Goal: Find specific page/section: Find specific page/section

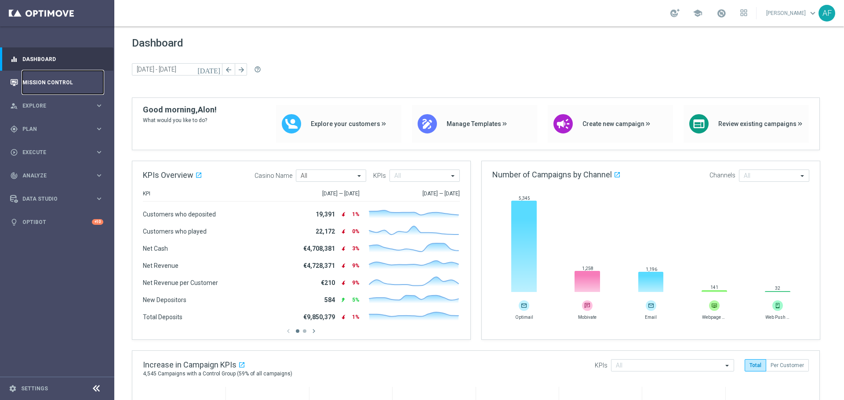
click at [54, 83] on link "Mission Control" at bounding box center [62, 82] width 81 height 23
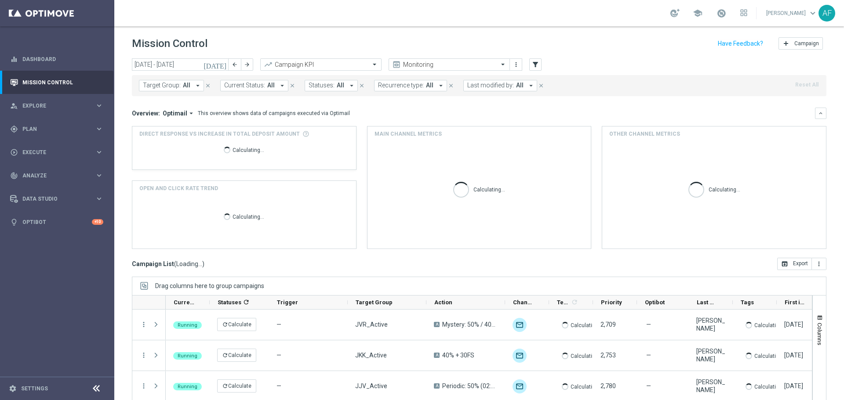
click at [224, 65] on icon "today" at bounding box center [215, 65] width 24 height 8
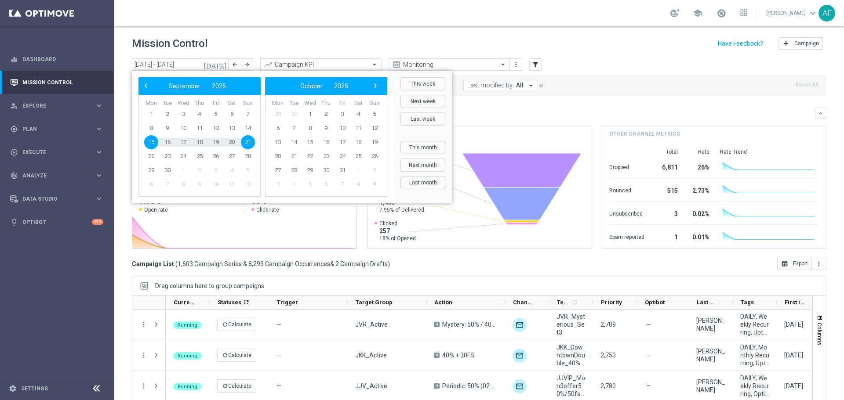
click at [150, 139] on span "15" at bounding box center [151, 142] width 14 height 14
click at [150, 142] on span "15" at bounding box center [151, 142] width 14 height 14
type input "15 Sep 2025 - 15 Sep 2025"
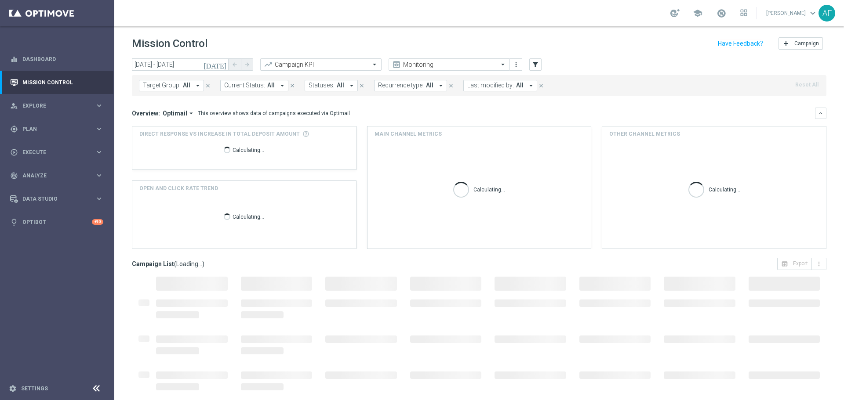
click at [194, 87] on icon "arrow_drop_down" at bounding box center [198, 86] width 8 height 8
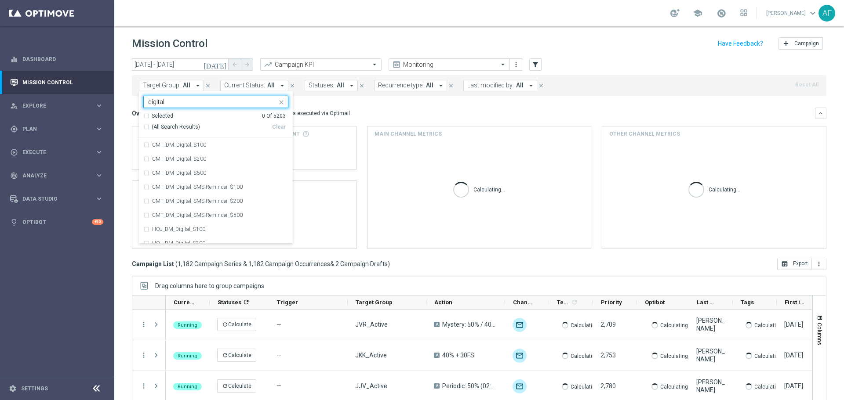
click at [163, 117] on div "Selected" at bounding box center [163, 115] width 22 height 7
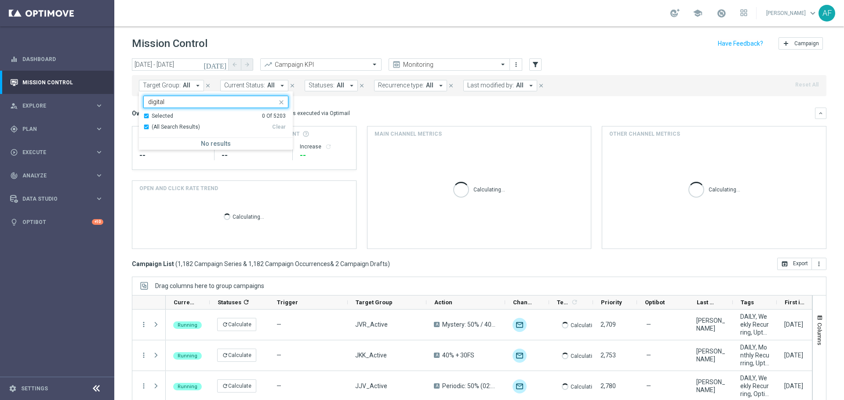
click at [163, 117] on div "Selected" at bounding box center [163, 115] width 22 height 7
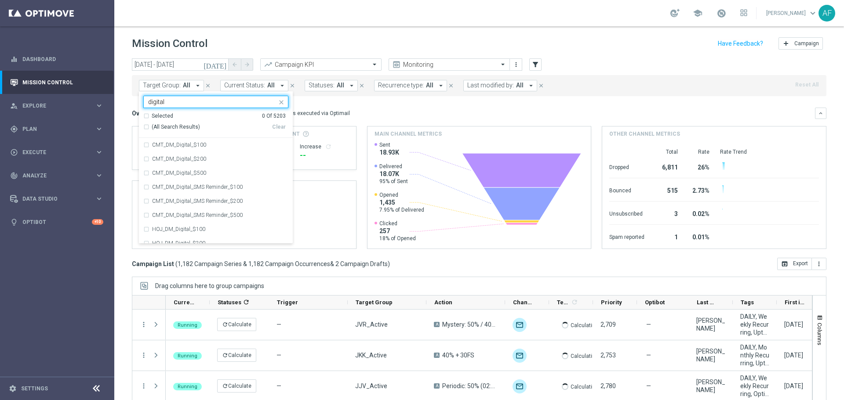
click at [165, 124] on span "(All Search Results)" at bounding box center [176, 126] width 48 height 7
type input "digital"
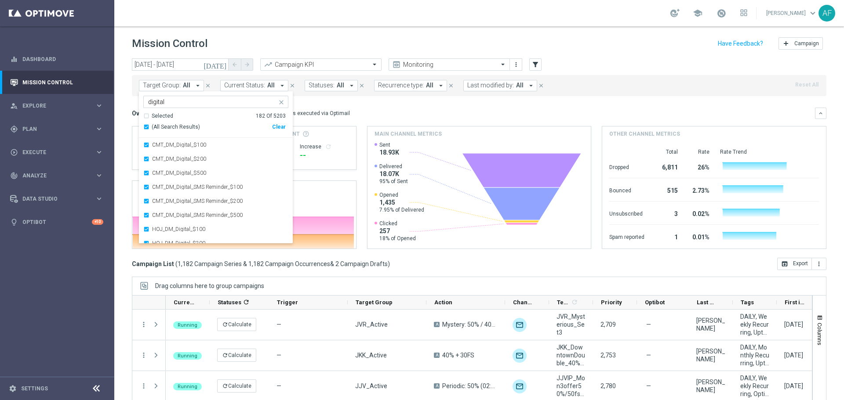
click at [377, 104] on mini-dashboard "Overview: Optimail arrow_drop_down This overview shows data of campaigns execut…" at bounding box center [479, 177] width 694 height 162
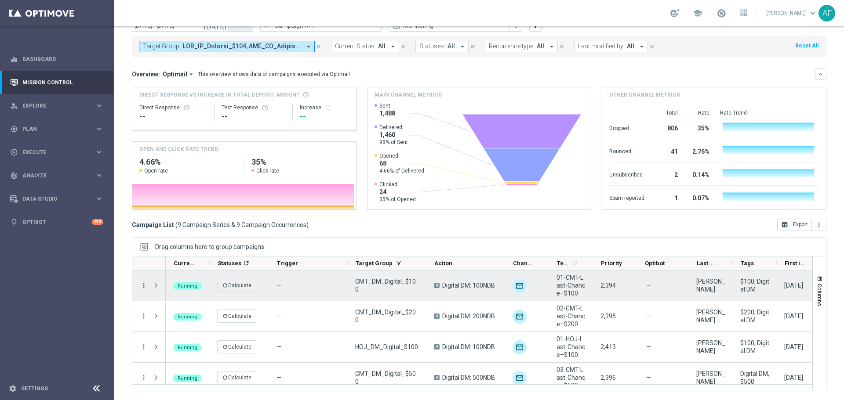
click at [143, 287] on icon "more_vert" at bounding box center [144, 286] width 8 height 8
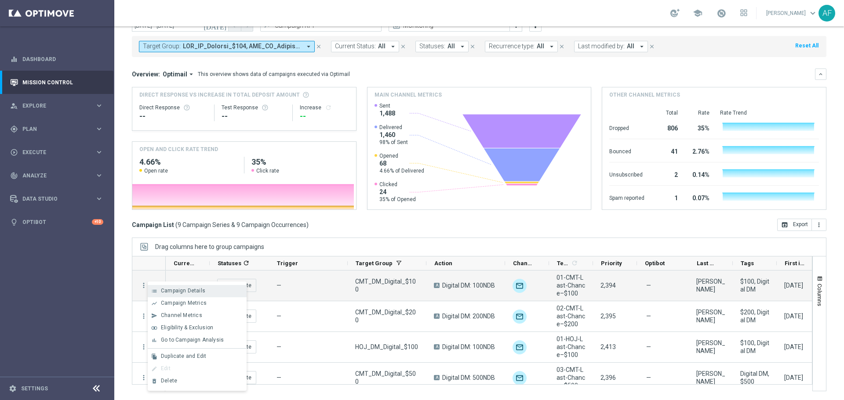
click at [178, 292] on span "Campaign Details" at bounding box center [183, 291] width 44 height 6
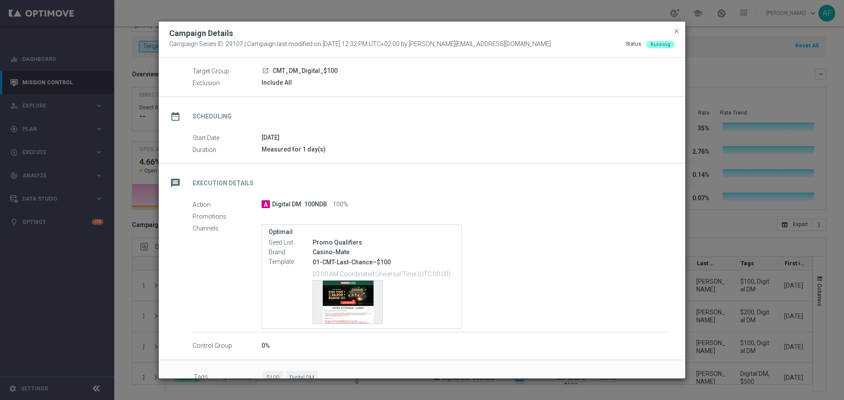
scroll to position [46, 0]
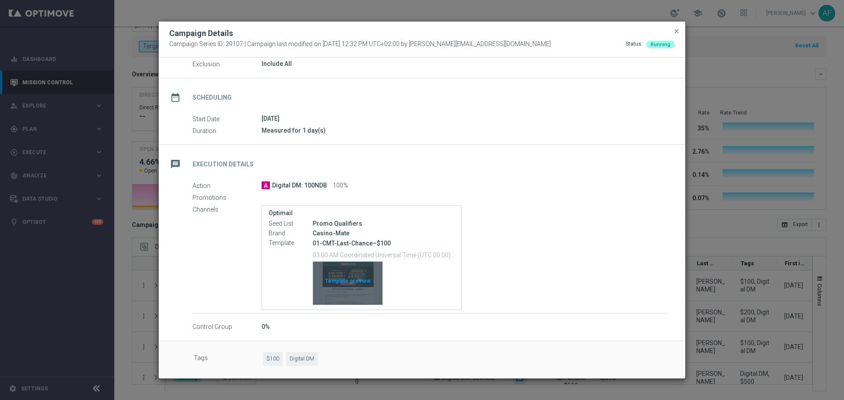
click at [357, 282] on div "Template preview" at bounding box center [347, 283] width 69 height 43
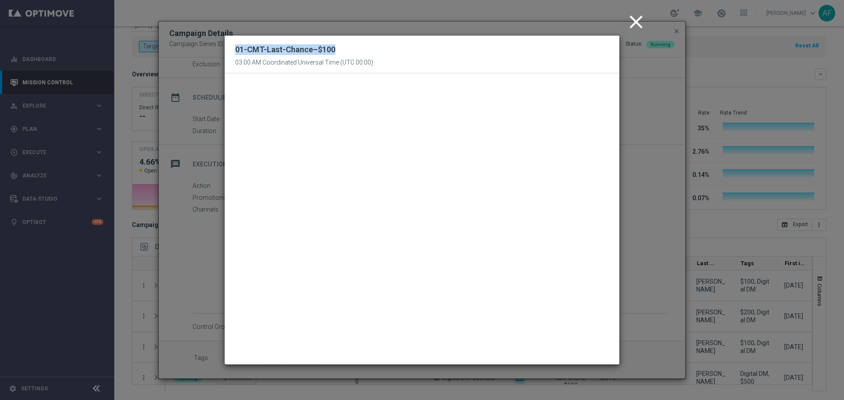
drag, startPoint x: 236, startPoint y: 48, endPoint x: 337, endPoint y: 49, distance: 101.5
click at [337, 49] on div "01-CMT-Last-Chance–$100 03:00 AM Coordinated Universal Time (UTC 00:00)" at bounding box center [304, 54] width 138 height 24
copy h2 "01-CMT-Last-Chance–$100"
click at [635, 22] on icon "close" at bounding box center [636, 22] width 22 height 22
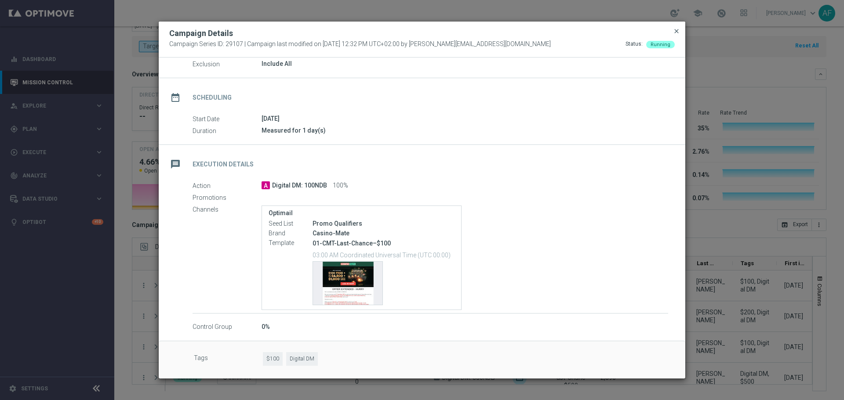
click at [679, 31] on span "close" at bounding box center [676, 31] width 7 height 7
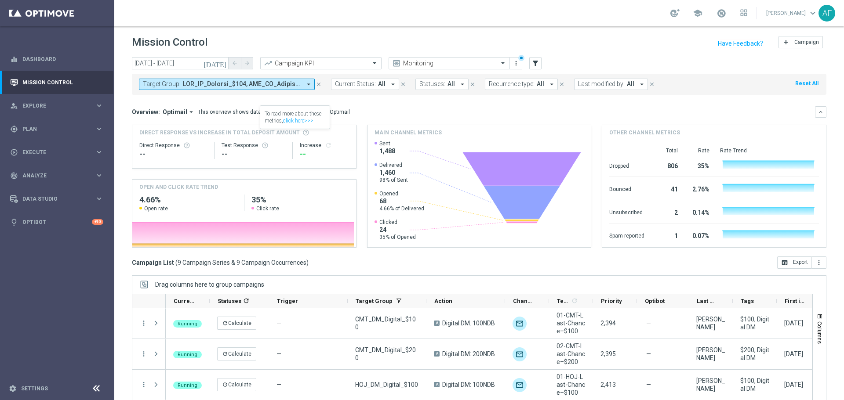
scroll to position [0, 0]
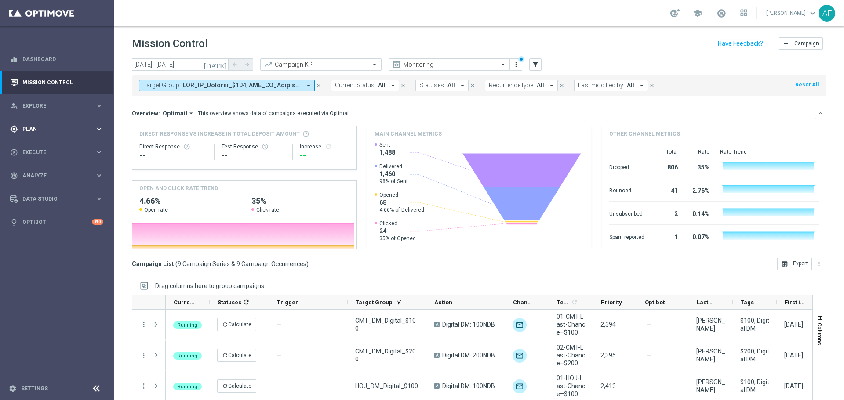
click at [68, 125] on div "gps_fixed Plan" at bounding box center [52, 129] width 85 height 8
click at [51, 146] on link "Target Groups" at bounding box center [57, 147] width 69 height 7
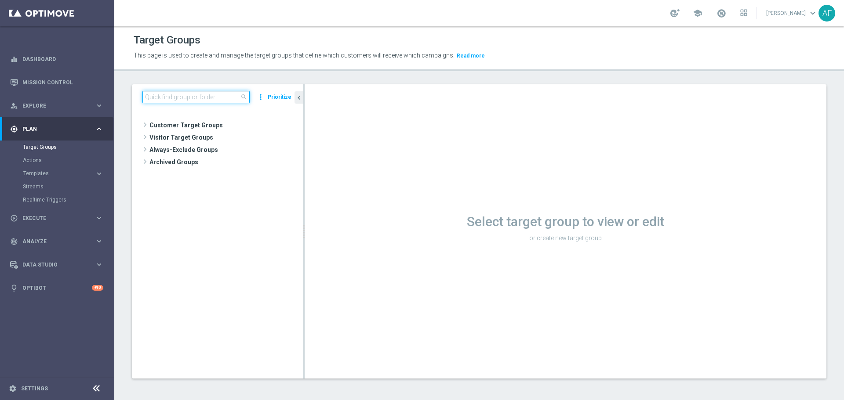
click at [171, 98] on input at bounding box center [195, 97] width 107 height 12
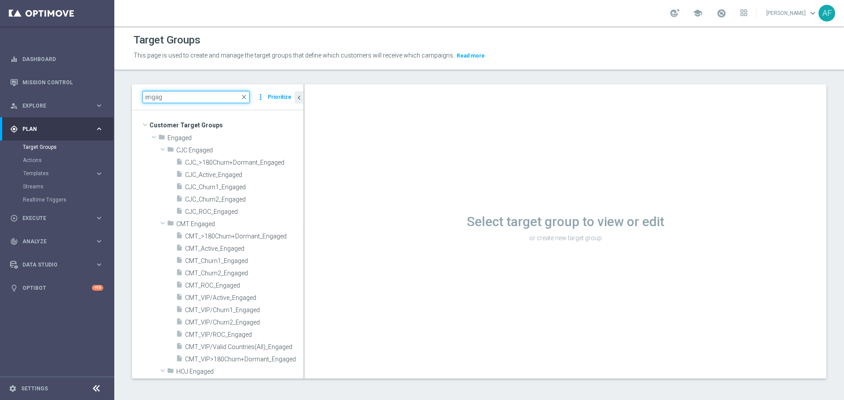
type input "engag"
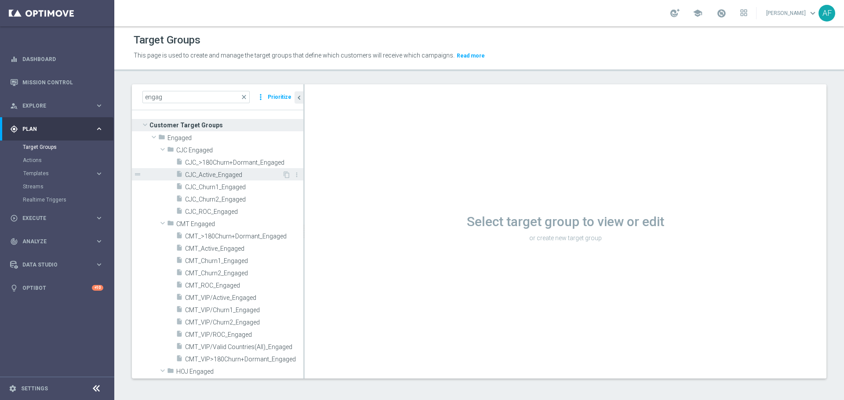
click at [237, 174] on span "CJC_Active_Engaged" at bounding box center [233, 174] width 97 height 7
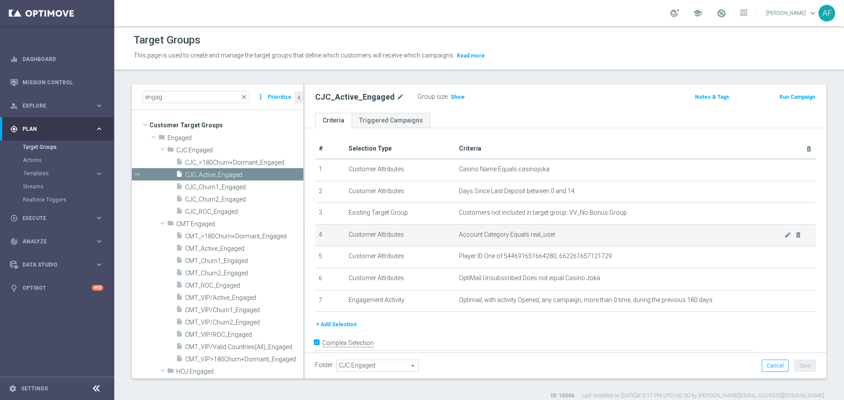
scroll to position [13, 0]
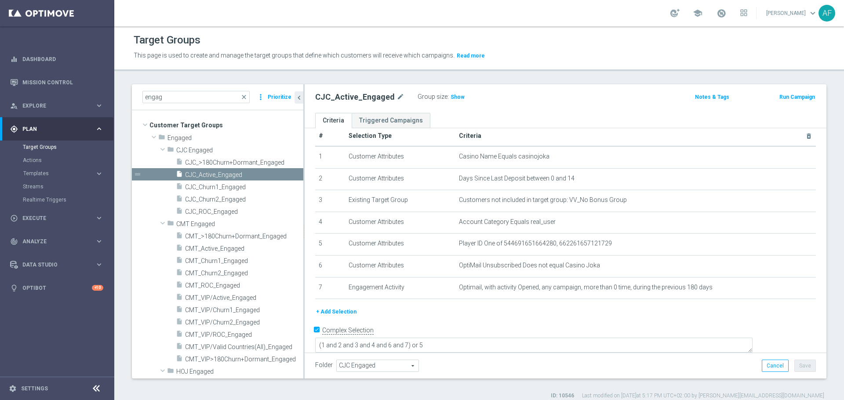
drag, startPoint x: 450, startPoint y: 93, endPoint x: 455, endPoint y: 102, distance: 10.2
click at [450, 93] on h3 "Show" at bounding box center [458, 97] width 16 height 10
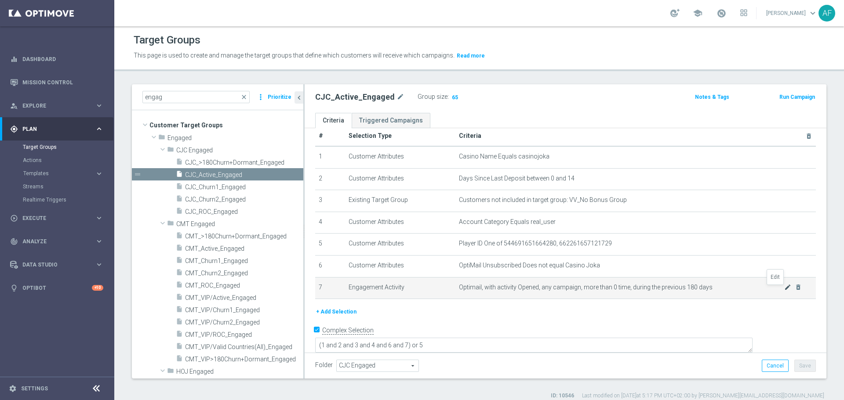
click at [784, 287] on icon "mode_edit" at bounding box center [787, 287] width 7 height 7
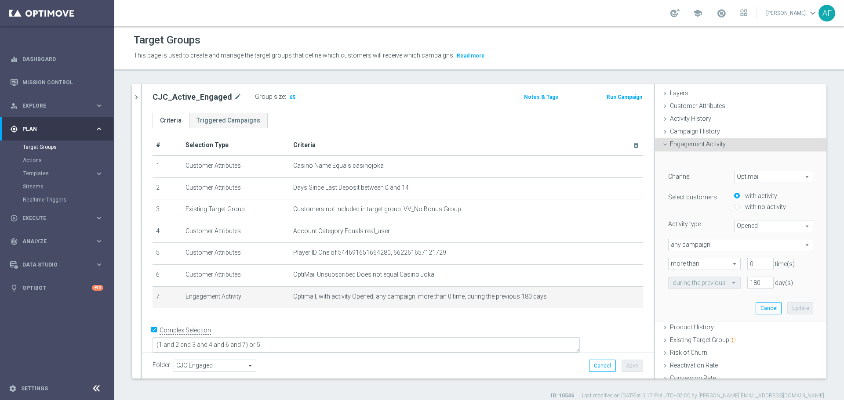
scroll to position [44, 0]
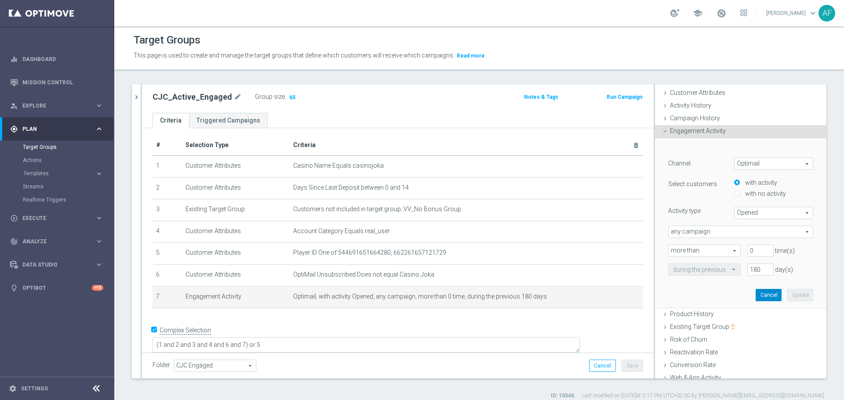
click at [755, 292] on button "Cancel" at bounding box center [768, 295] width 26 height 12
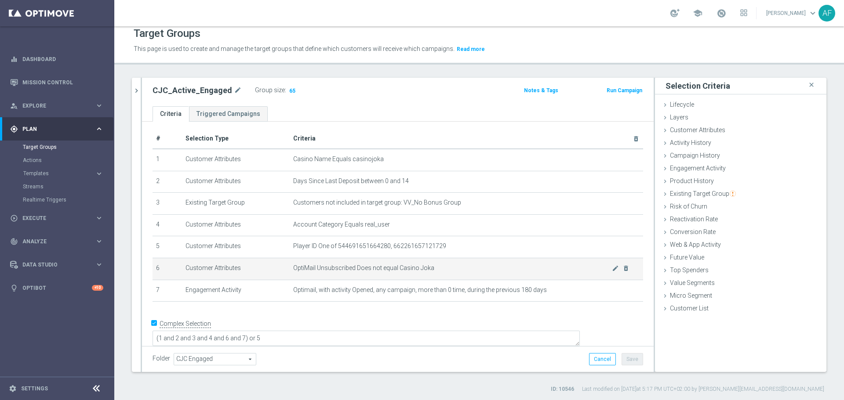
scroll to position [8, 0]
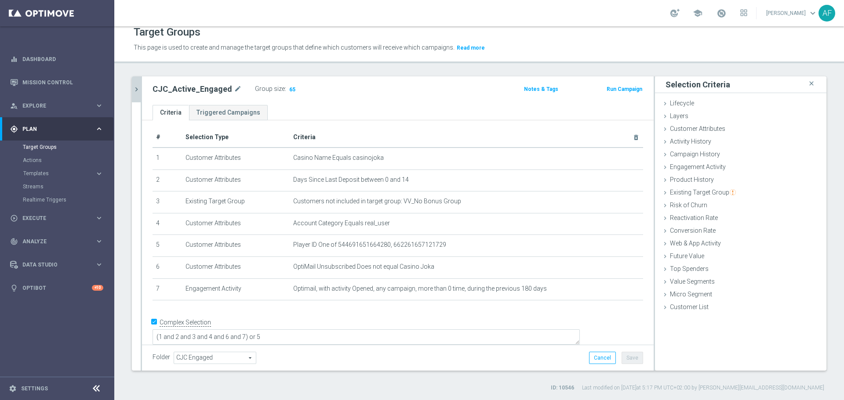
click at [139, 87] on icon "chevron_right" at bounding box center [136, 89] width 8 height 8
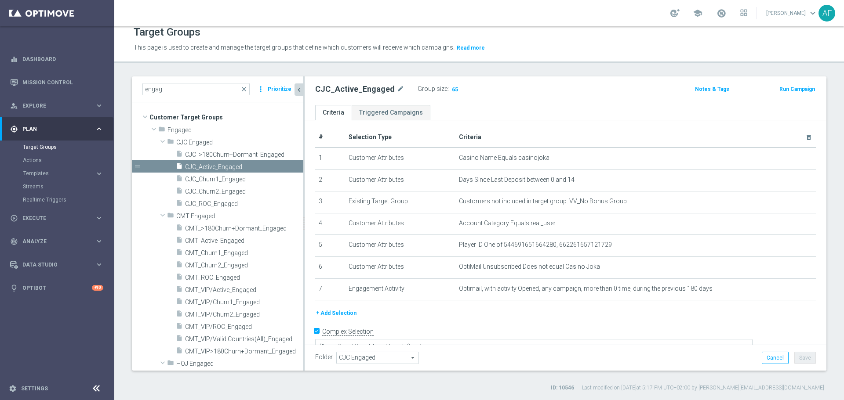
scroll to position [13, 0]
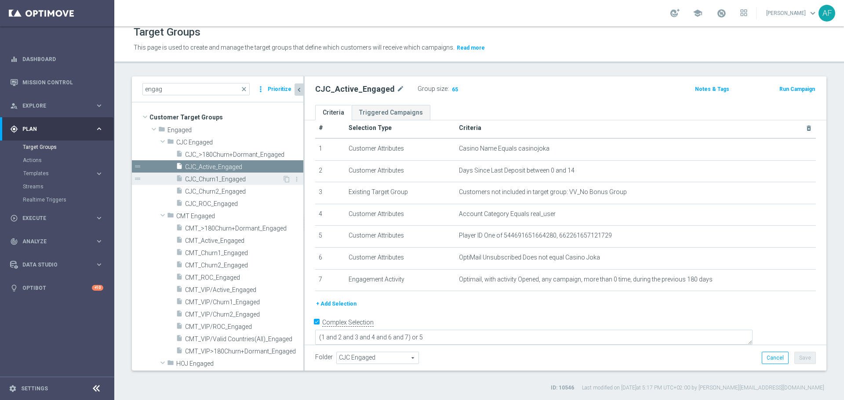
click at [229, 180] on span "CJC_Churn1_Engaged" at bounding box center [233, 179] width 97 height 7
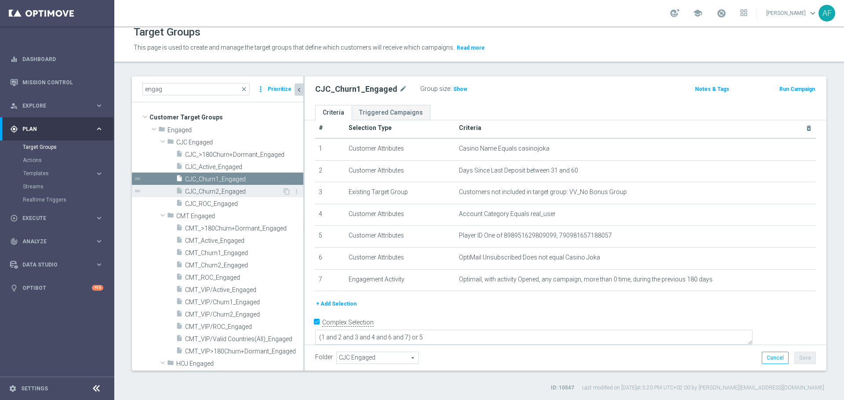
click at [244, 189] on span "CJC_Churn2_Engaged" at bounding box center [233, 191] width 97 height 7
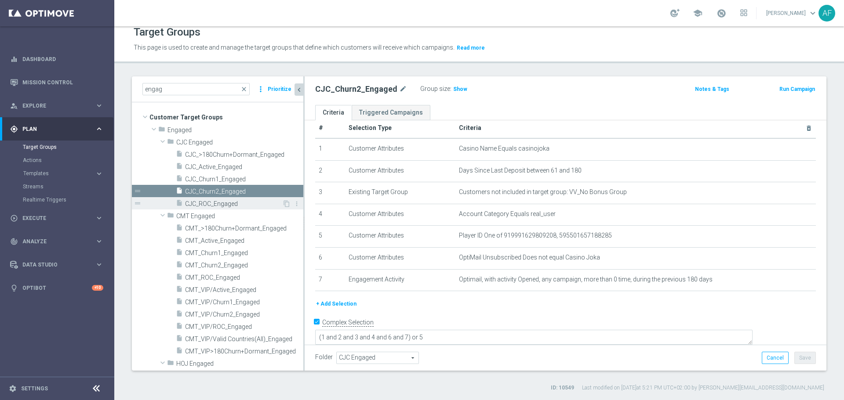
click at [243, 202] on span "CJC_ROC_Engaged" at bounding box center [233, 203] width 97 height 7
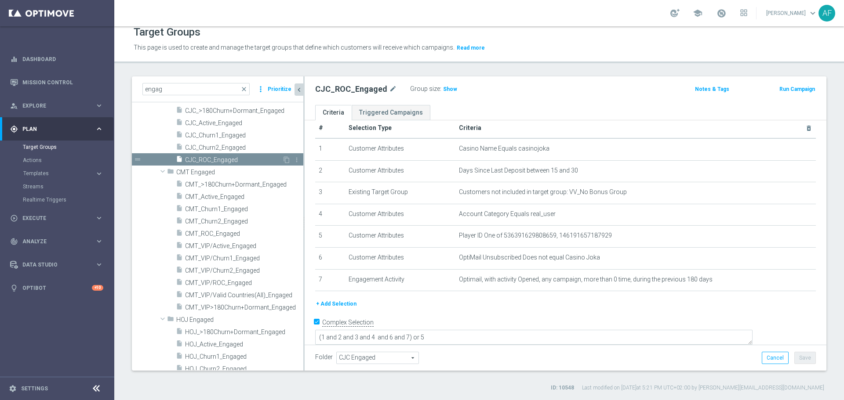
scroll to position [88, 0]
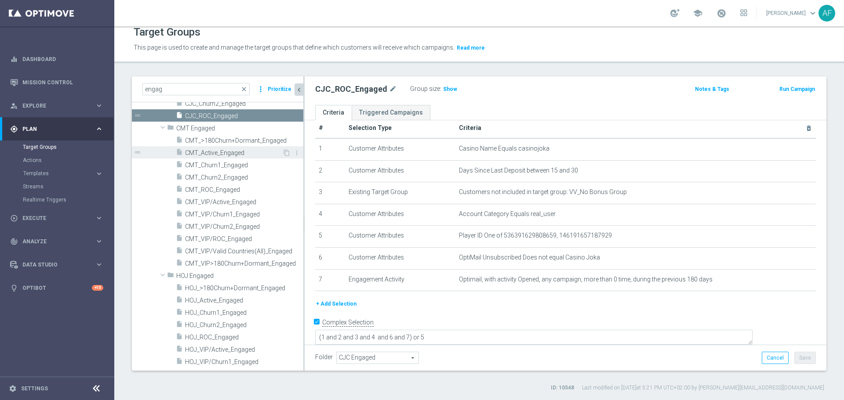
click at [242, 155] on span "CMT_Active_Engaged" at bounding box center [233, 152] width 97 height 7
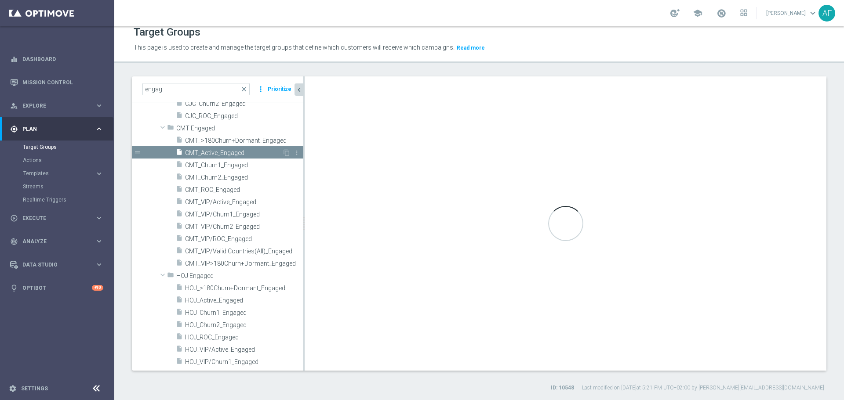
type textarea "(1 and 2 and 3 and 4 and 6 and 7 ) or 5"
type input "CMT Engaged"
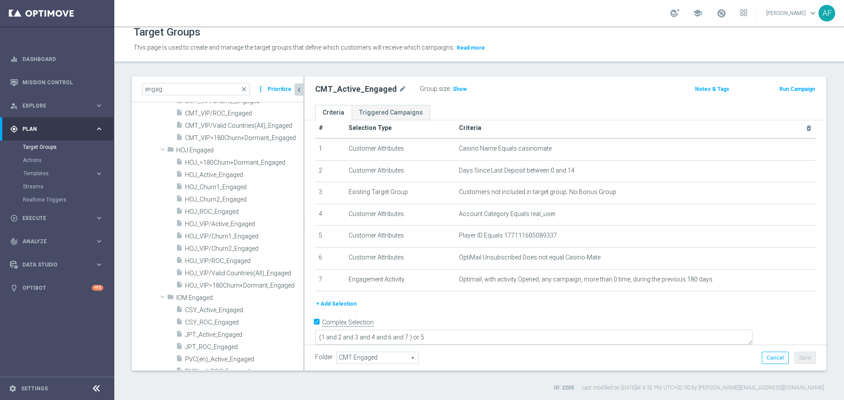
scroll to position [264, 0]
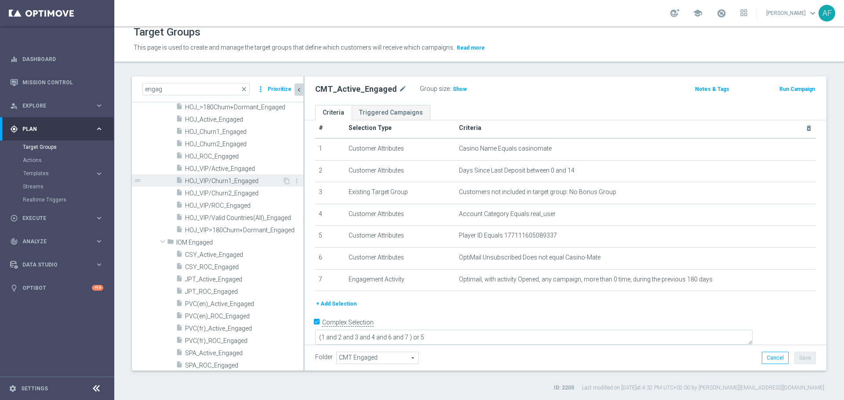
click at [238, 178] on span "HOJ_VIP/Churn1_Engaged" at bounding box center [233, 181] width 97 height 7
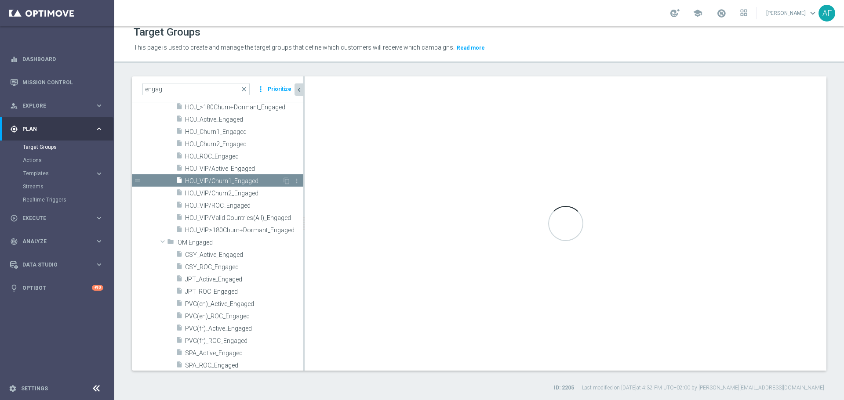
type textarea "(1 and 2 and 3 and 4 and 6 and 7) or 5"
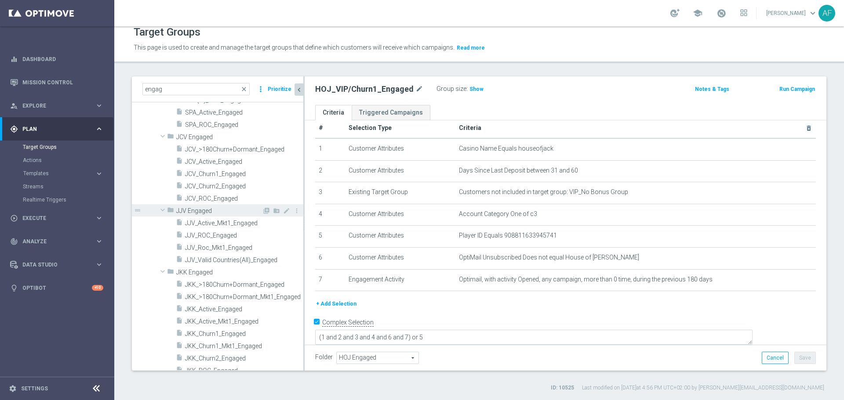
scroll to position [527, 0]
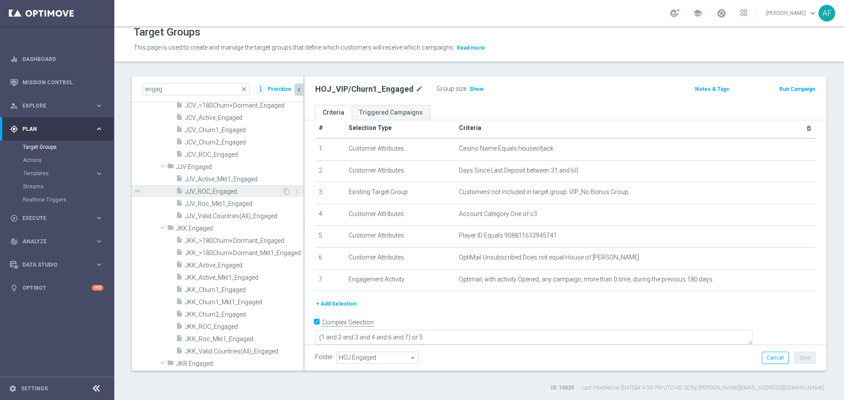
click at [234, 189] on span "JJV_ROC_Engaged" at bounding box center [233, 191] width 97 height 7
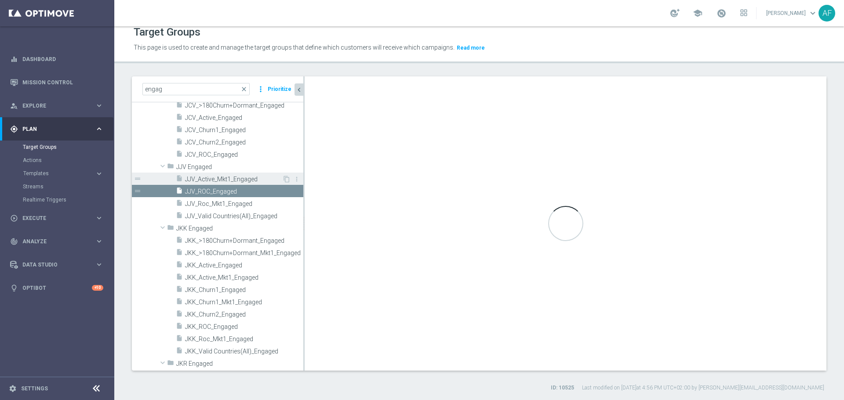
type input "JJV Engaged"
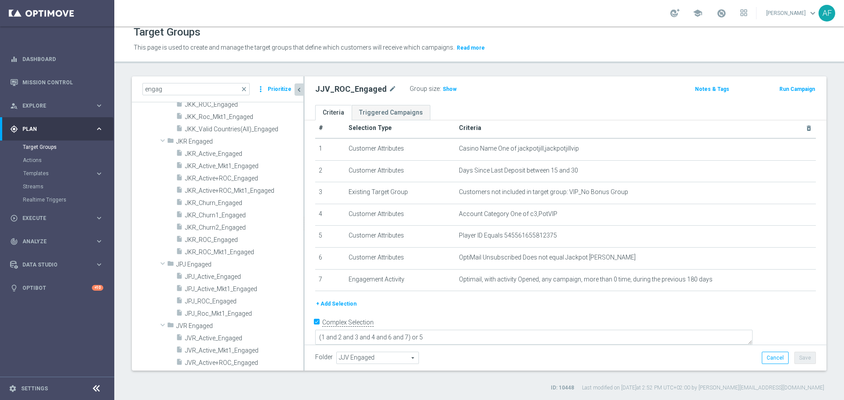
scroll to position [783, 0]
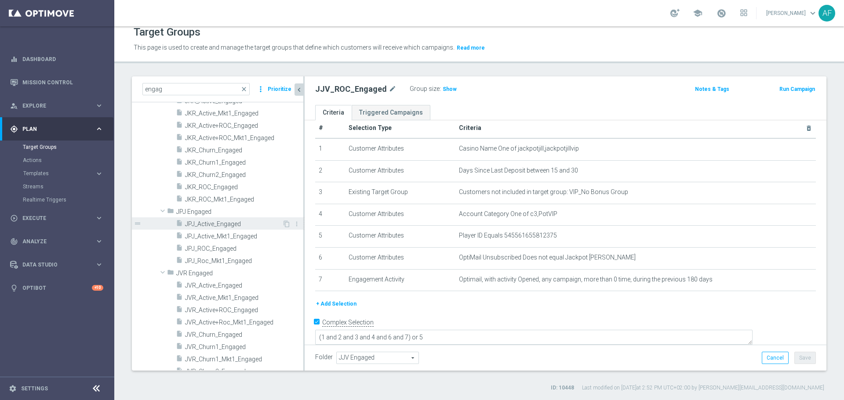
click at [224, 225] on span "JPJ_Active_Engaged" at bounding box center [233, 224] width 97 height 7
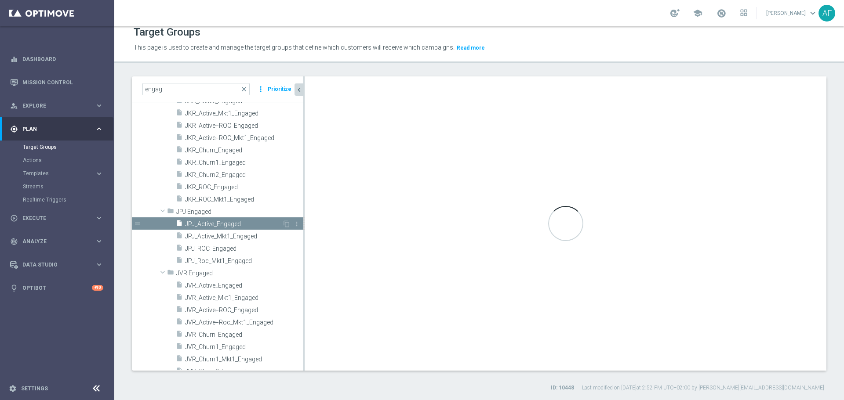
type textarea "(1 and 2 and 3 and 4 and 6 and 7 ) or 5"
type input "JPJ Engaged"
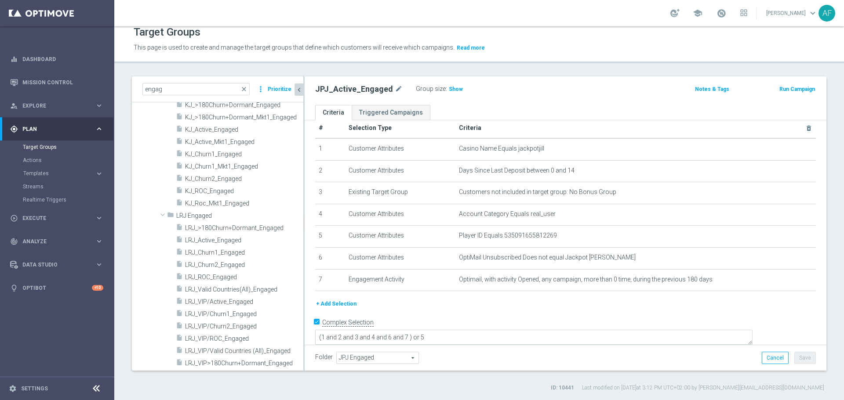
scroll to position [1168, 0]
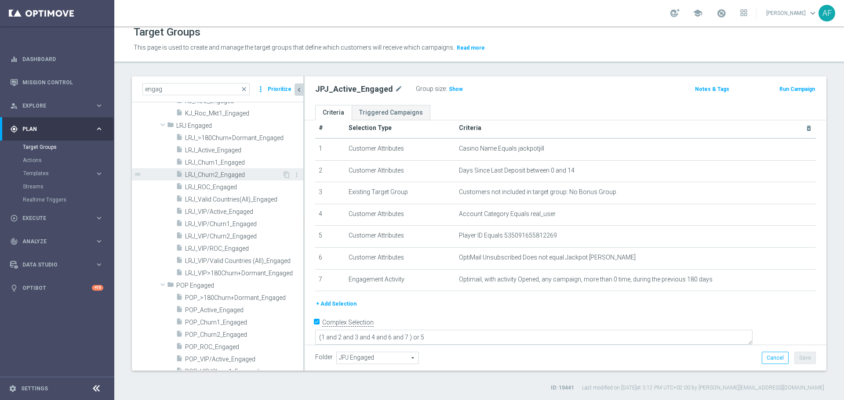
click at [221, 172] on span "LRJ_Churn2_Engaged" at bounding box center [233, 174] width 97 height 7
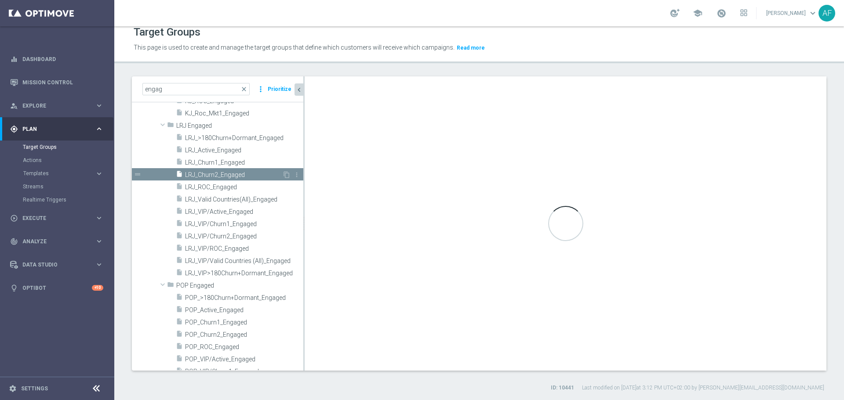
type textarea "(1 and 2 and 3 and 4 and 6 and 7) or 5"
type input "LRJ Engaged"
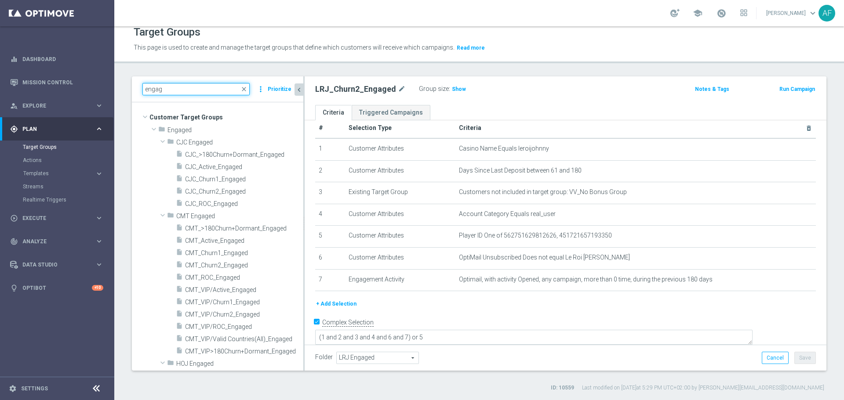
click at [127, 88] on div "engag close more_vert Prioritize Customer Target Groups library_add create_new_…" at bounding box center [478, 234] width 729 height 316
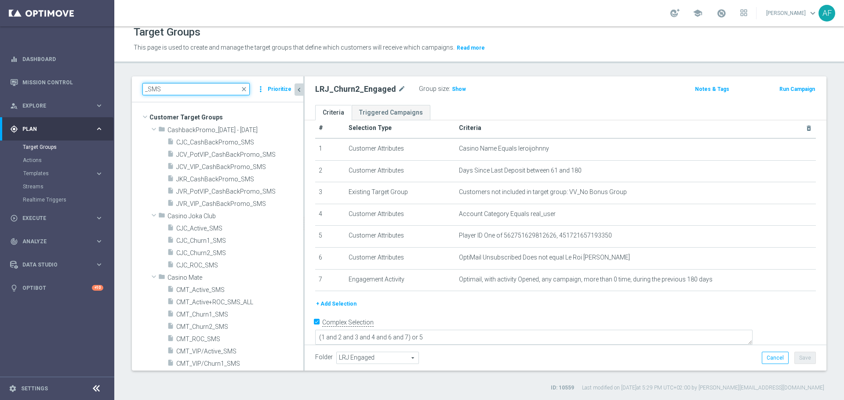
type input "_SMS"
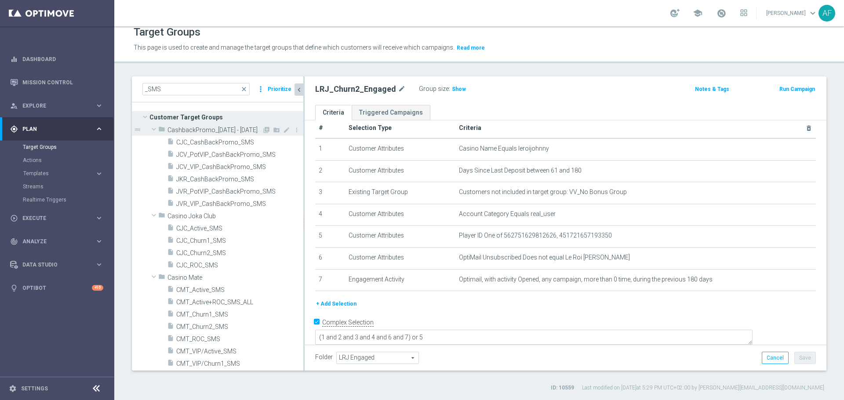
click at [154, 127] on span at bounding box center [154, 129] width 11 height 9
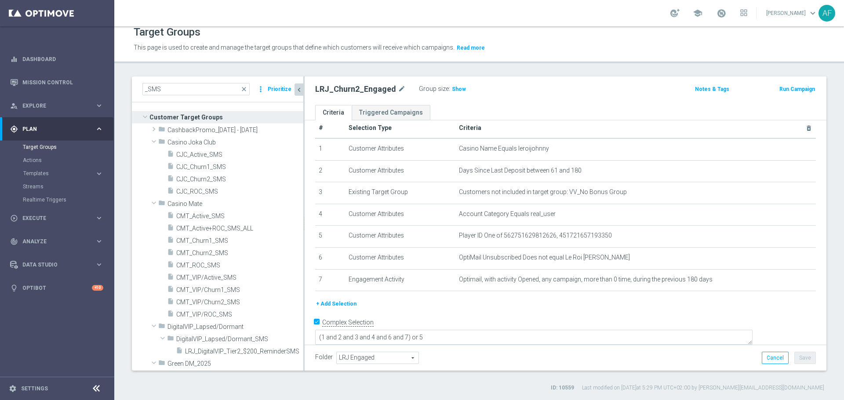
scroll to position [71, 0]
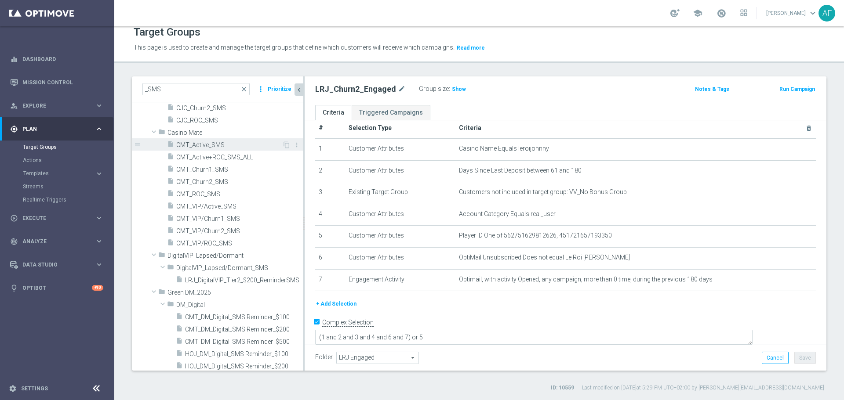
click at [229, 147] on span "CMT_Active_SMS" at bounding box center [229, 144] width 106 height 7
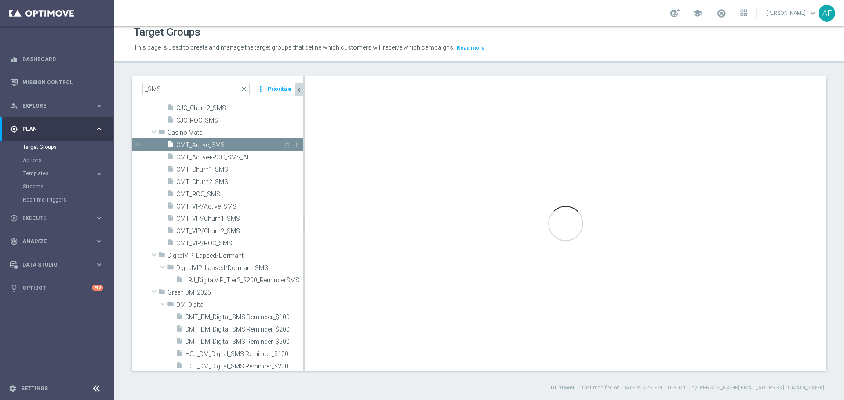
type textarea "(1 and 2 and 3 and 4 and 6 ) or 5"
type input "Casino Mate"
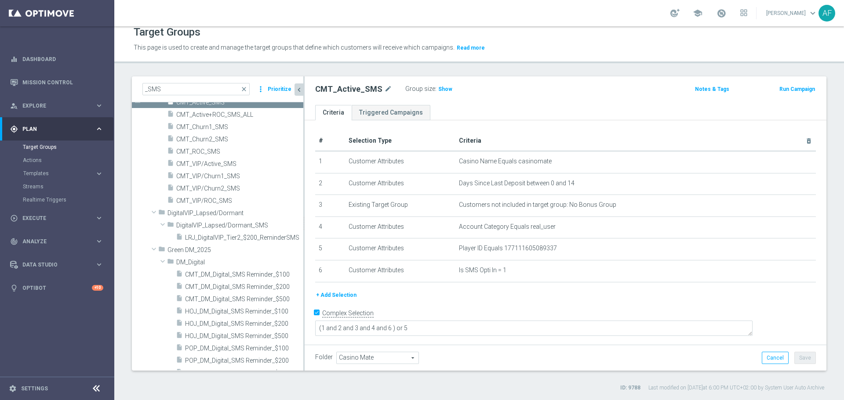
scroll to position [100, 0]
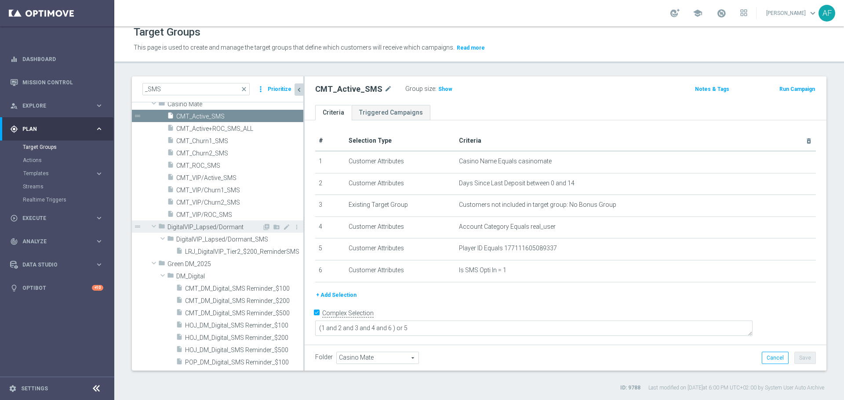
click at [153, 225] on span at bounding box center [154, 226] width 11 height 9
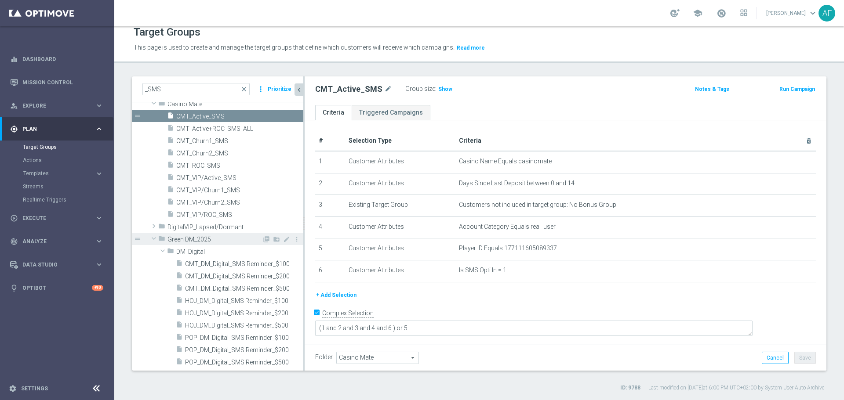
click at [151, 236] on span at bounding box center [154, 238] width 11 height 9
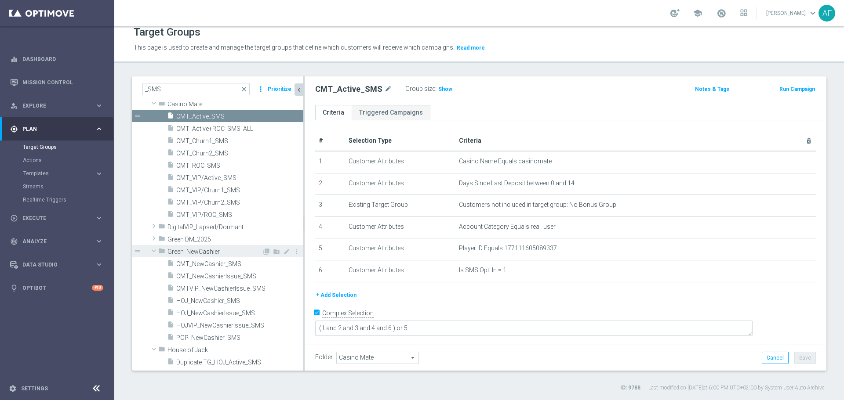
click at [154, 250] on span at bounding box center [154, 251] width 11 height 9
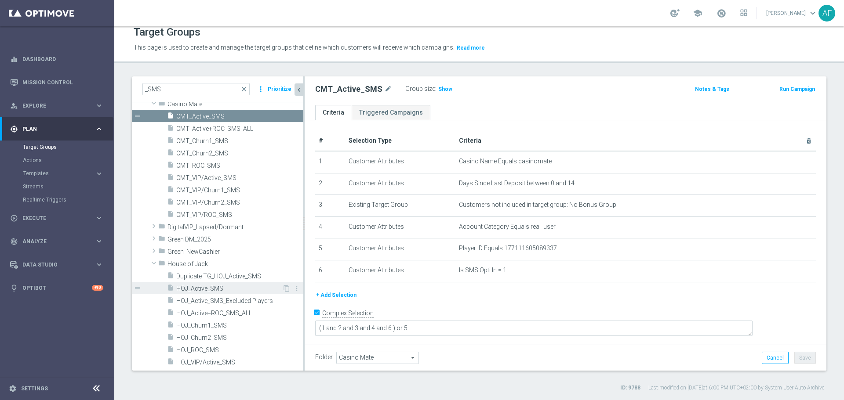
click at [195, 290] on span "HOJ_Active_SMS" at bounding box center [229, 288] width 106 height 7
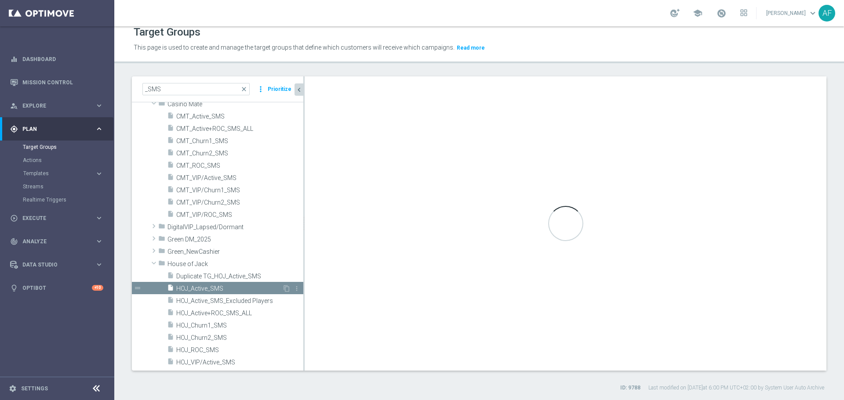
type textarea "(1 and 2 and 3 and 4 and 6) or 5"
type input "House of Jack"
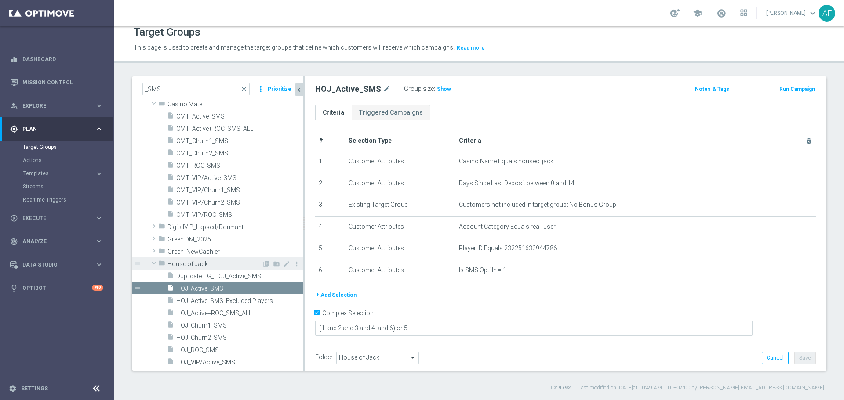
click at [155, 262] on span at bounding box center [154, 263] width 11 height 9
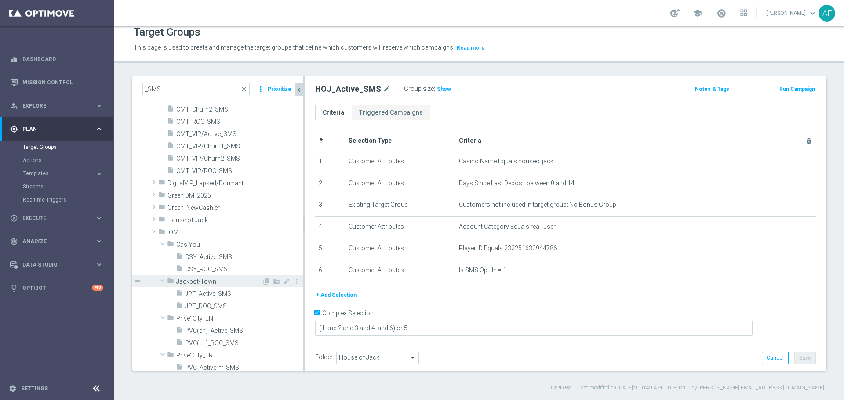
scroll to position [188, 0]
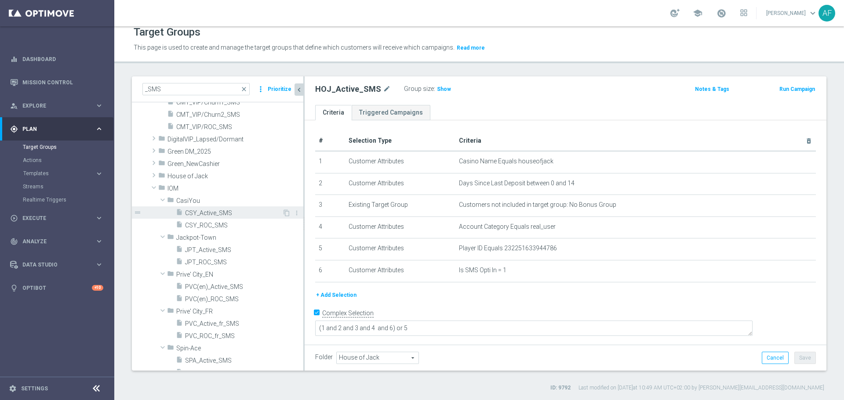
click at [220, 214] on span "CSY_Active_SMS" at bounding box center [233, 213] width 97 height 7
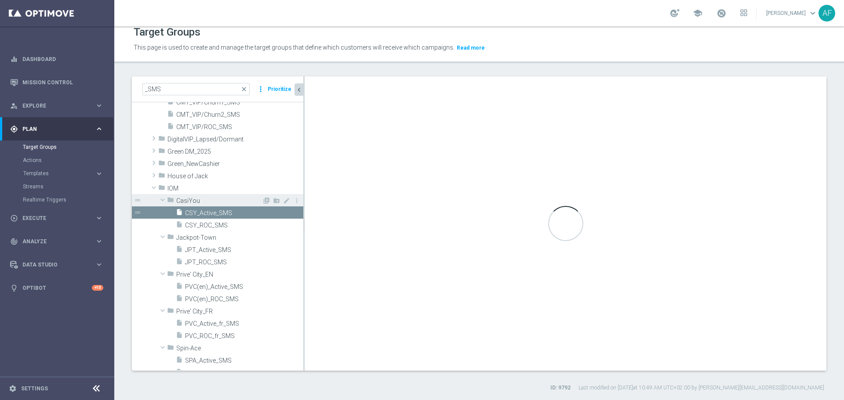
checkbox input "false"
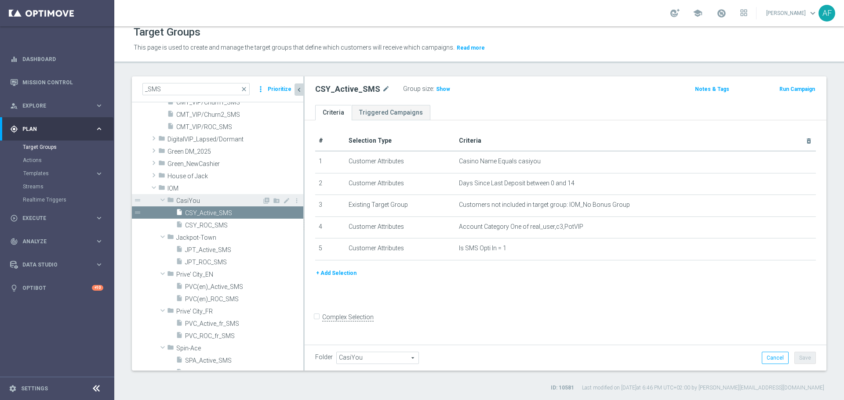
click at [163, 201] on span at bounding box center [162, 200] width 11 height 9
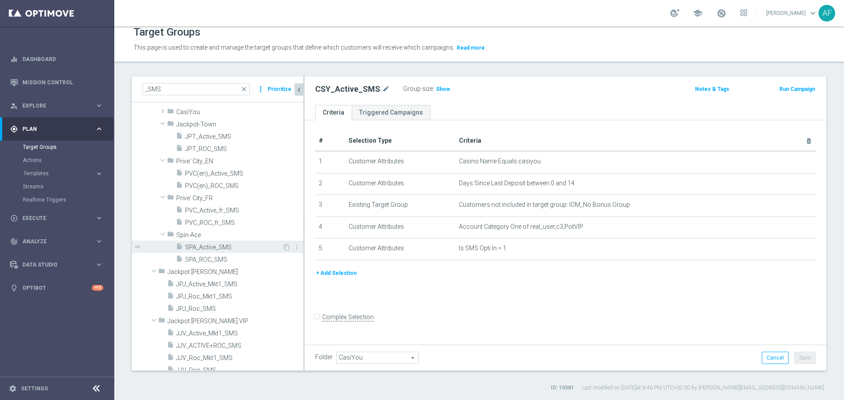
scroll to position [319, 0]
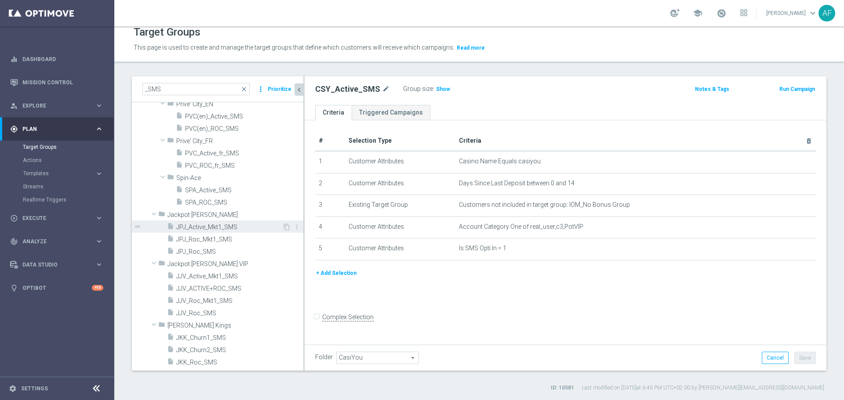
click at [200, 227] on span "JPJ_Active_Mkt1_SMS" at bounding box center [229, 227] width 106 height 7
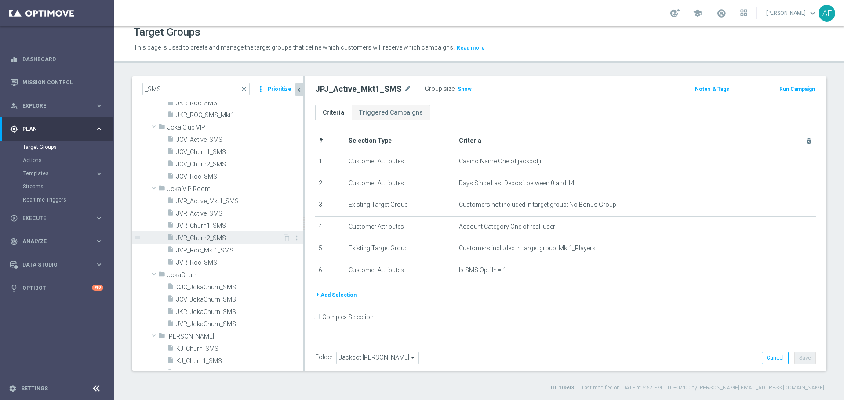
scroll to position [660, 0]
click at [240, 213] on span "JVR_Active_SMS" at bounding box center [229, 211] width 106 height 7
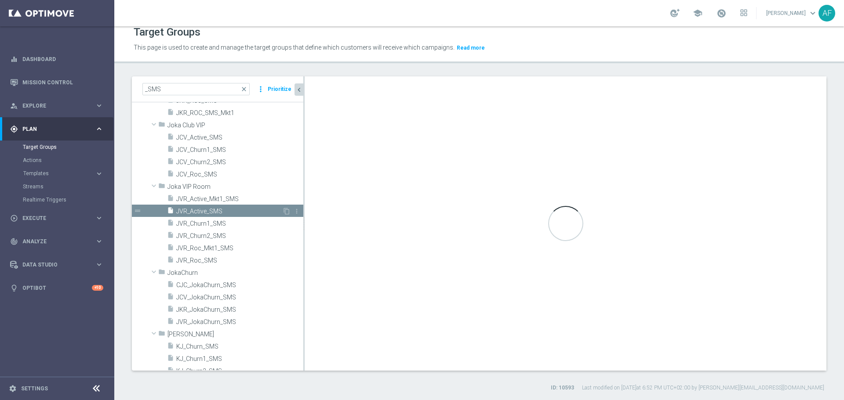
type input "Joka VIP Room"
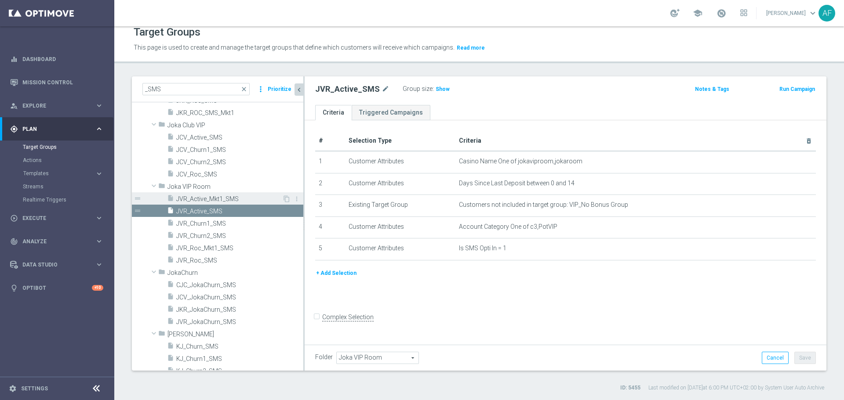
click at [231, 199] on span "JVR_Active_Mkt1_SMS" at bounding box center [229, 199] width 106 height 7
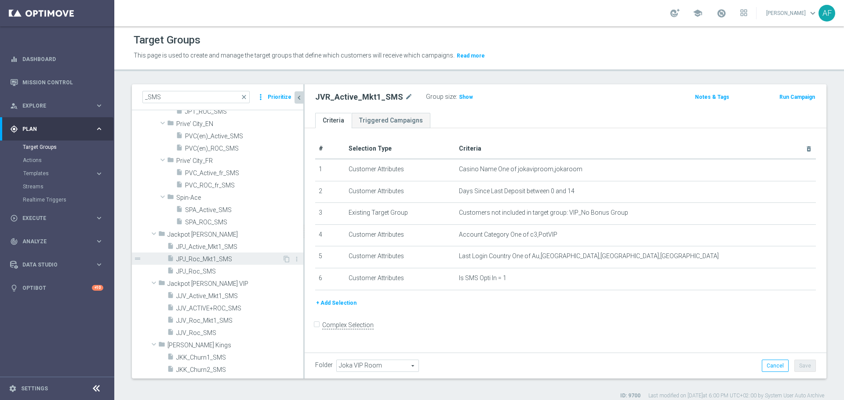
scroll to position [352, 0]
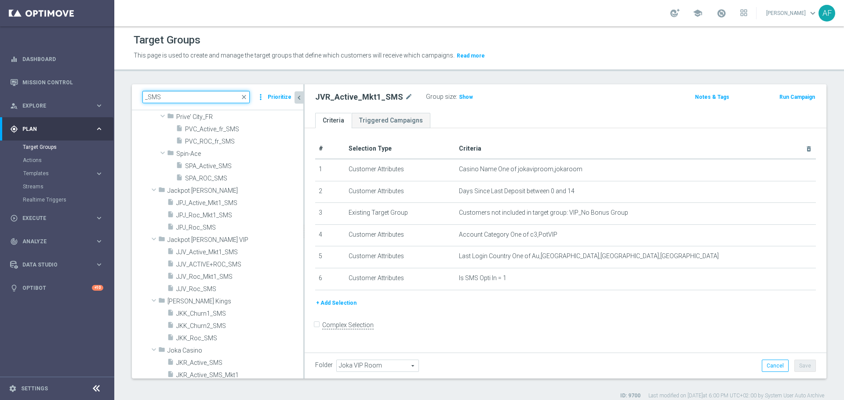
click at [148, 99] on input "_SMS" at bounding box center [195, 97] width 107 height 12
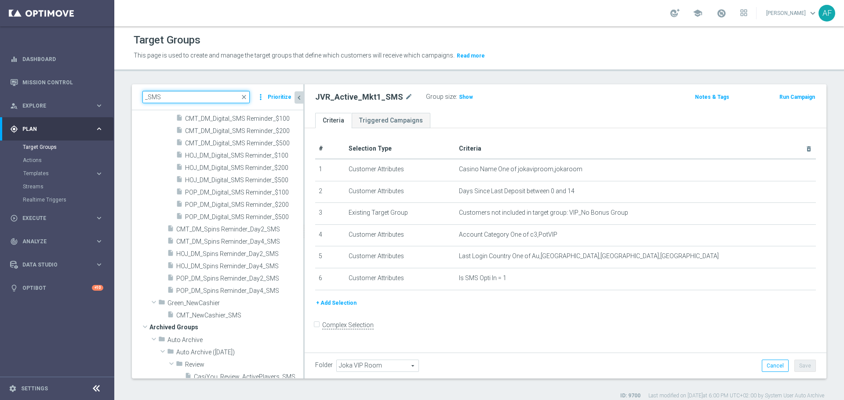
click at [145, 98] on input "_SMS" at bounding box center [195, 97] width 107 height 12
click at [146, 98] on input "_SMS" at bounding box center [195, 97] width 107 height 12
click at [148, 99] on input "_SMS" at bounding box center [195, 97] width 107 height 12
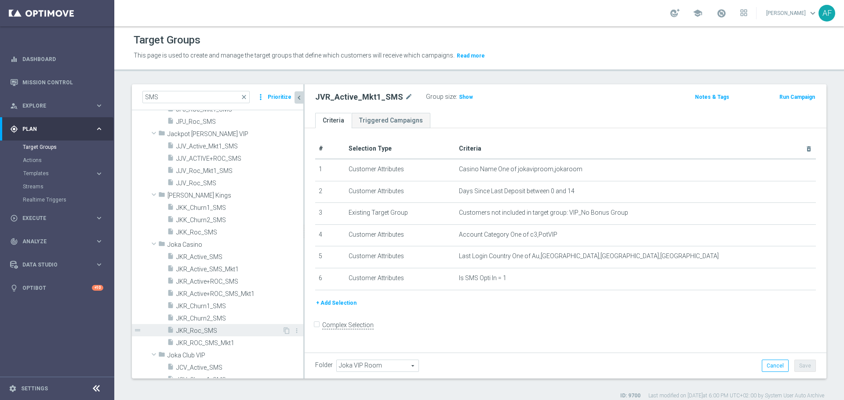
scroll to position [883, 0]
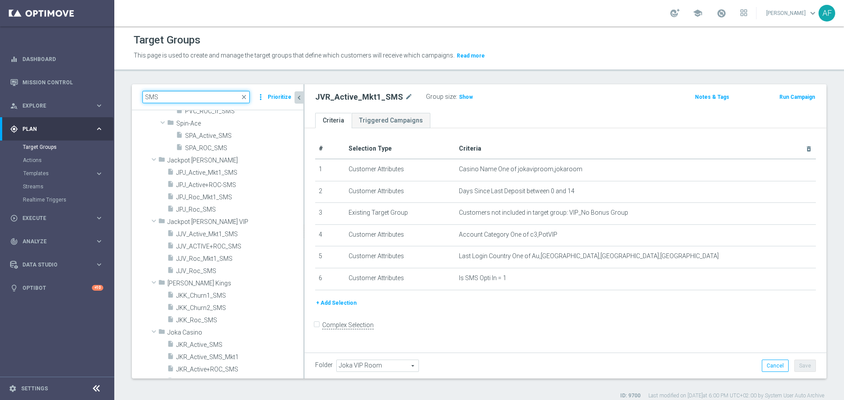
click at [145, 99] on input "SMS" at bounding box center [195, 97] width 107 height 12
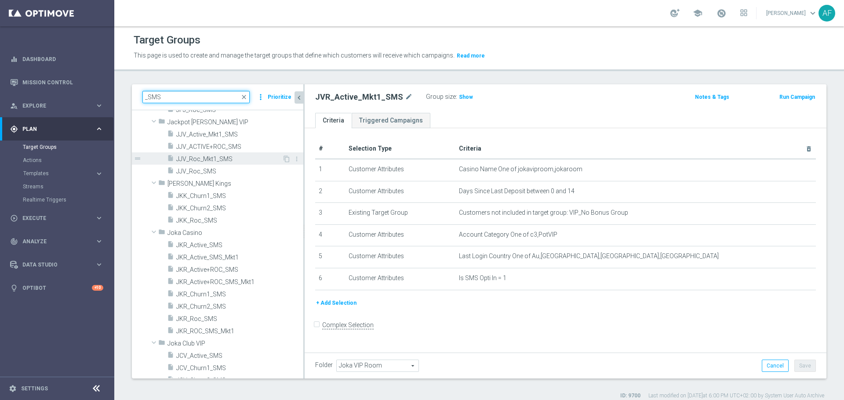
scroll to position [971, 0]
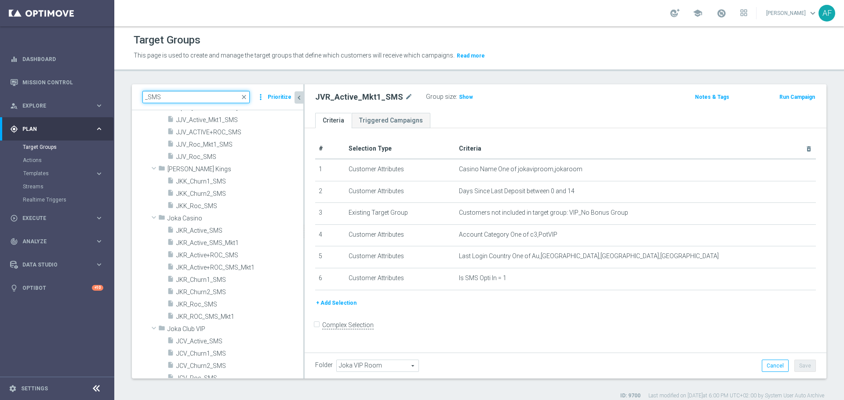
type input "_SMS"
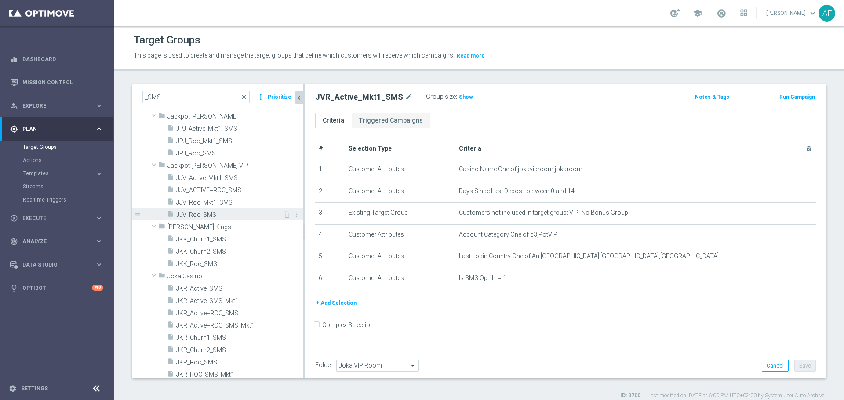
scroll to position [883, 0]
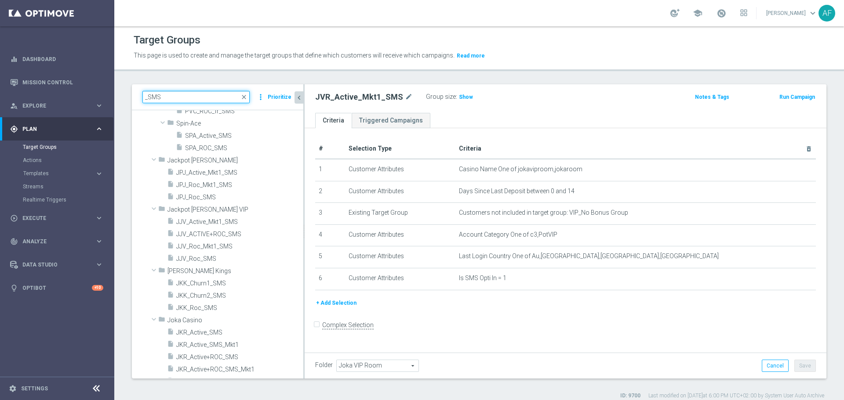
drag, startPoint x: 185, startPoint y: 97, endPoint x: 132, endPoint y: 96, distance: 52.7
click at [133, 97] on div "_SMS close more_vert Prioritize" at bounding box center [217, 97] width 171 height 26
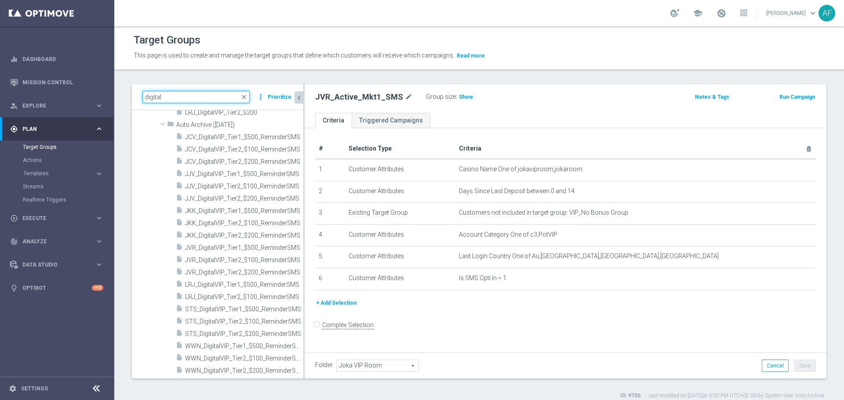
scroll to position [3162, 0]
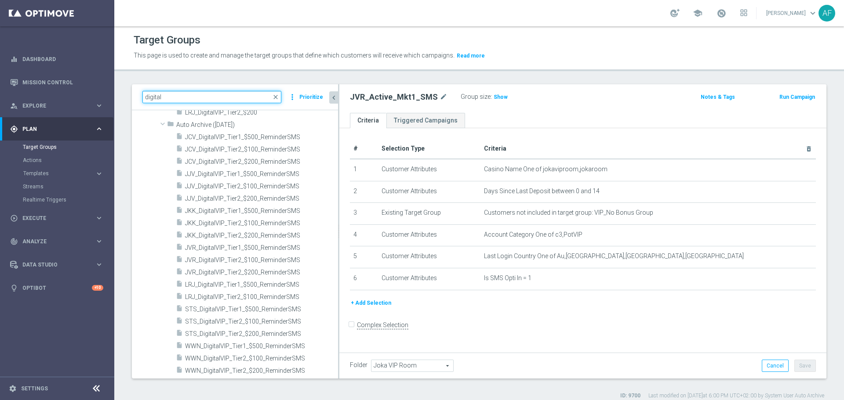
drag, startPoint x: 303, startPoint y: 134, endPoint x: 338, endPoint y: 134, distance: 34.7
click at [338, 134] on div at bounding box center [338, 231] width 1 height 294
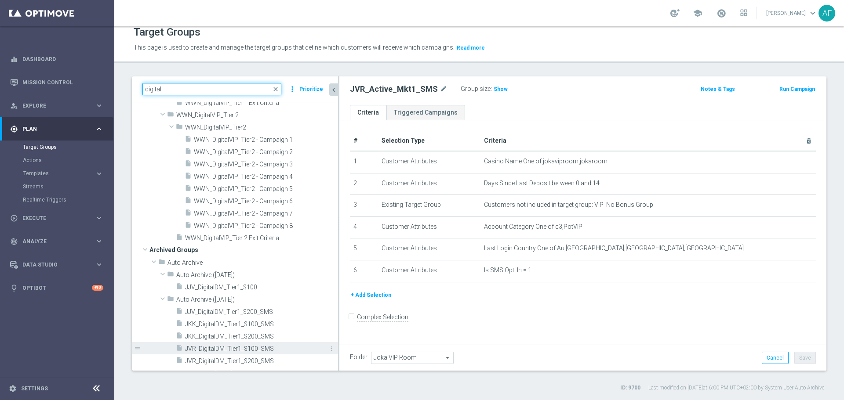
scroll to position [2678, 0]
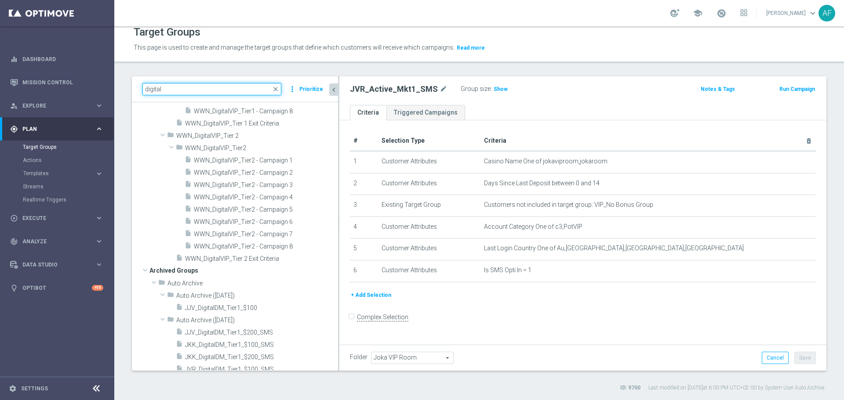
type input "digital"
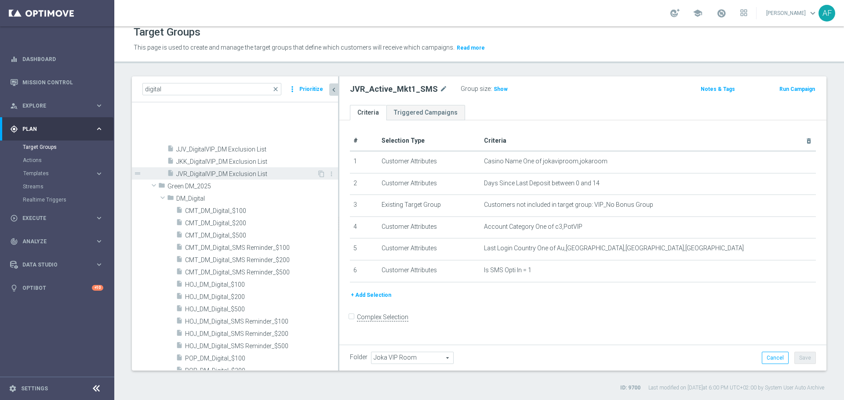
scroll to position [791, 0]
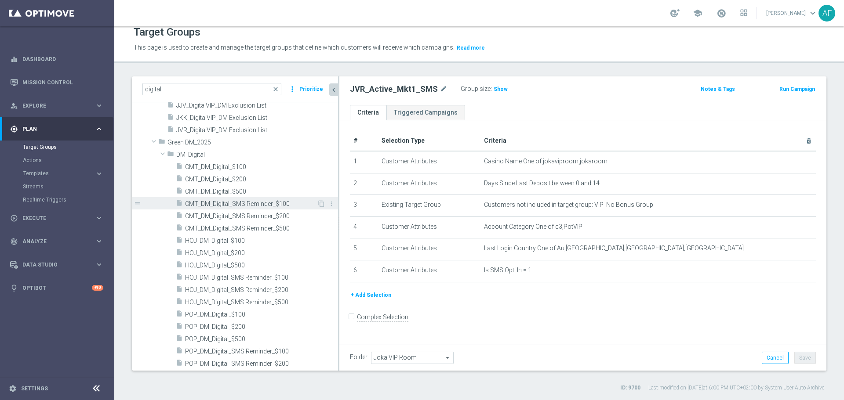
click at [241, 202] on span "CMT_DM_Digital_SMS Reminder_$100" at bounding box center [251, 203] width 132 height 7
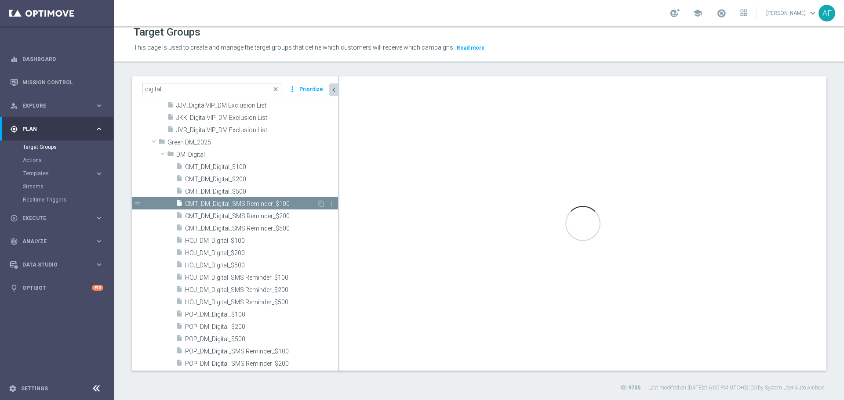
type input "DM_Digital"
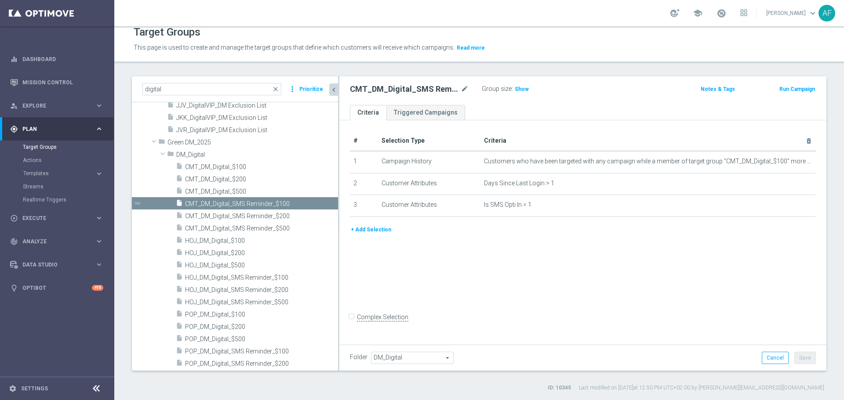
drag, startPoint x: 54, startPoint y: 173, endPoint x: 47, endPoint y: 179, distance: 9.6
click at [54, 173] on span "Templates" at bounding box center [54, 173] width 63 height 5
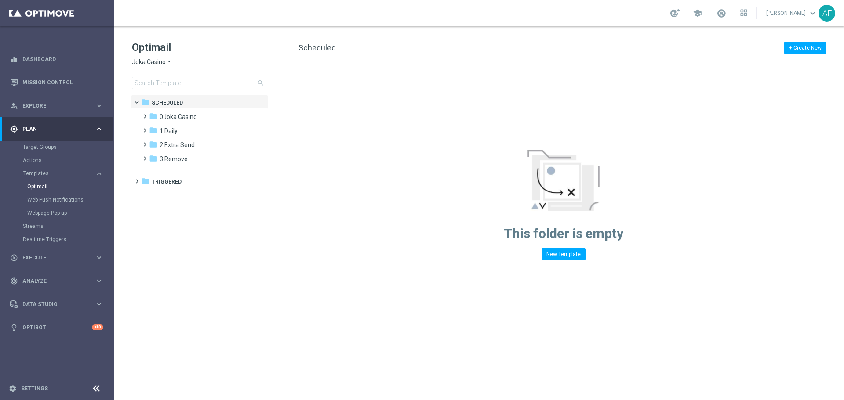
click at [160, 57] on div "Optimail Joka Casino arrow_drop_down × Joka Casino search" at bounding box center [208, 64] width 152 height 49
click at [162, 63] on span "Joka Casino" at bounding box center [149, 62] width 34 height 8
click at [0, 0] on span "Casino-Mate" at bounding box center [0, 0] width 0 height 0
click at [173, 116] on span "1 Daily" at bounding box center [169, 117] width 18 height 8
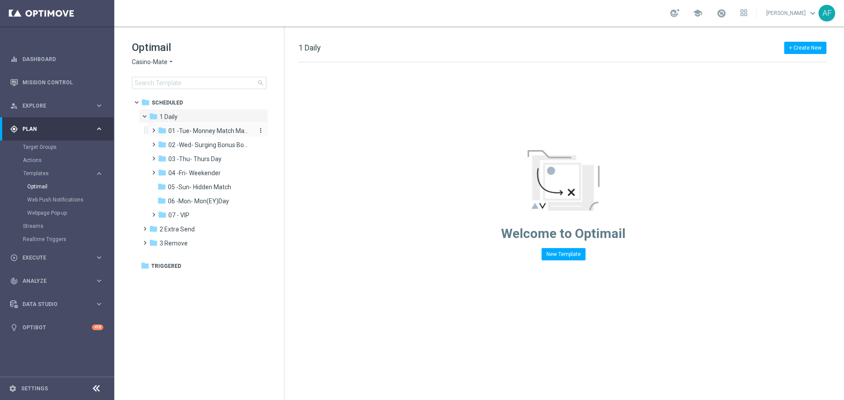
click at [190, 131] on span "01 -Tue- Monney Match Maker" at bounding box center [209, 131] width 83 height 8
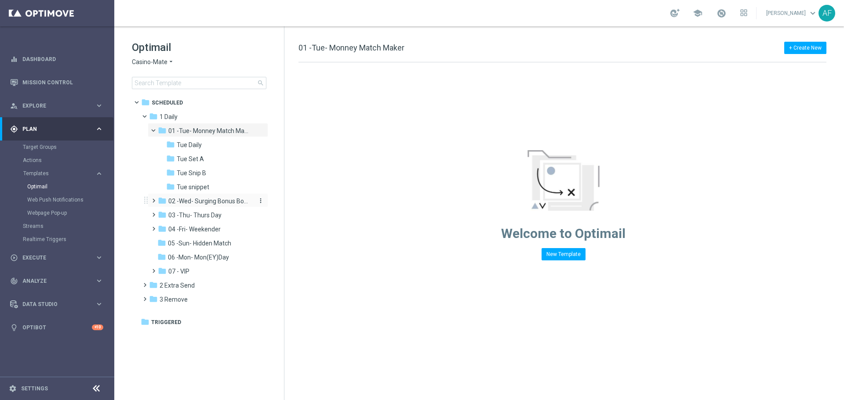
click at [201, 202] on span "02 -Wed- Surging Bonus Booster" at bounding box center [209, 201] width 83 height 8
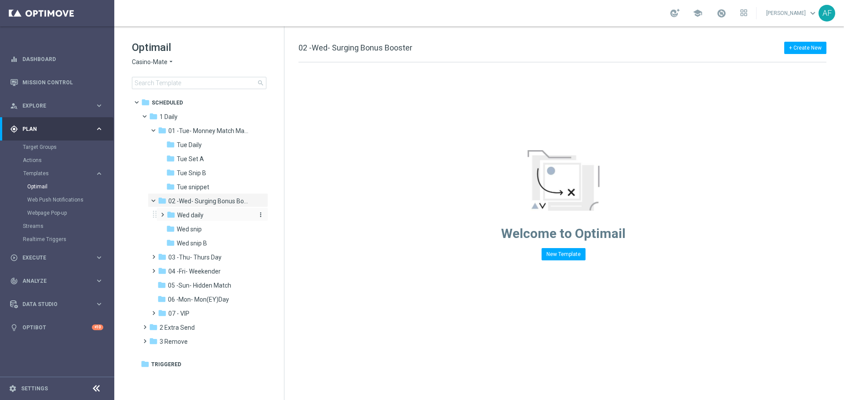
click at [203, 217] on span "Wed daily" at bounding box center [190, 215] width 26 height 8
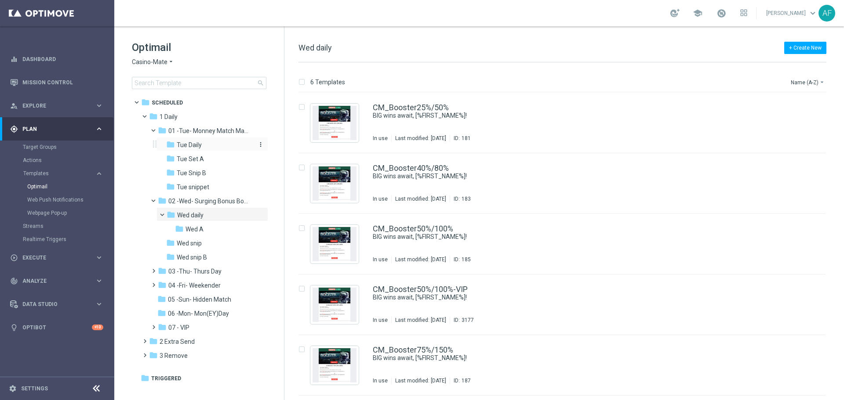
click at [202, 145] on div "folder Tue Daily" at bounding box center [209, 145] width 87 height 10
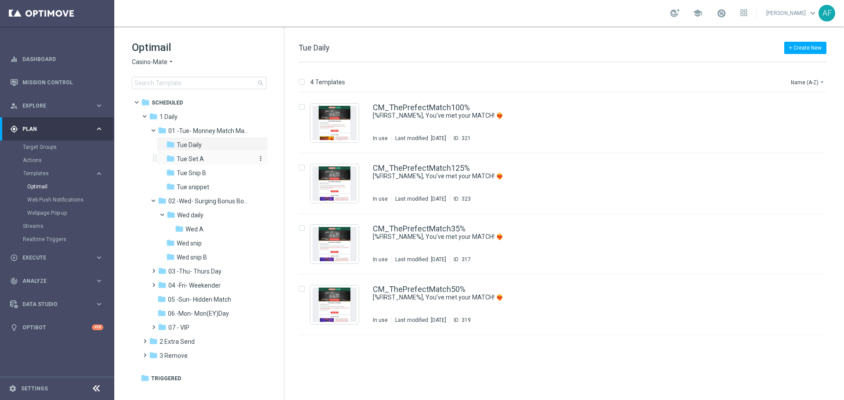
click at [206, 160] on div "folder Tue Set A" at bounding box center [209, 159] width 87 height 10
click at [165, 62] on span "Casino-Mate" at bounding box center [150, 62] width 36 height 8
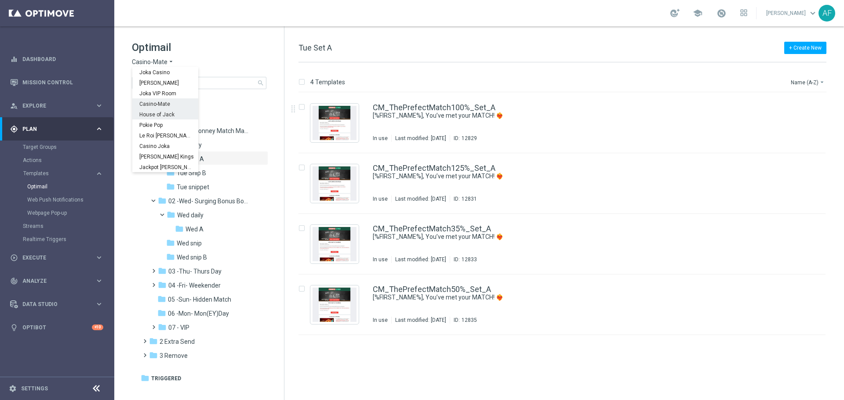
click at [0, 0] on span "House of Jack" at bounding box center [0, 0] width 0 height 0
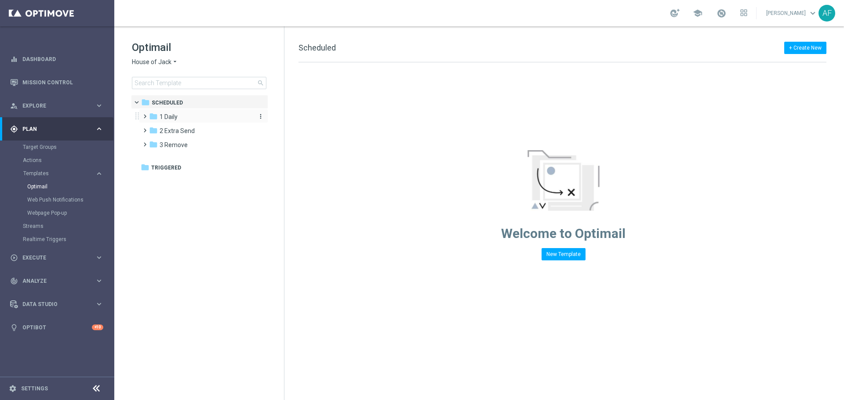
click at [168, 116] on span "1 Daily" at bounding box center [169, 117] width 18 height 8
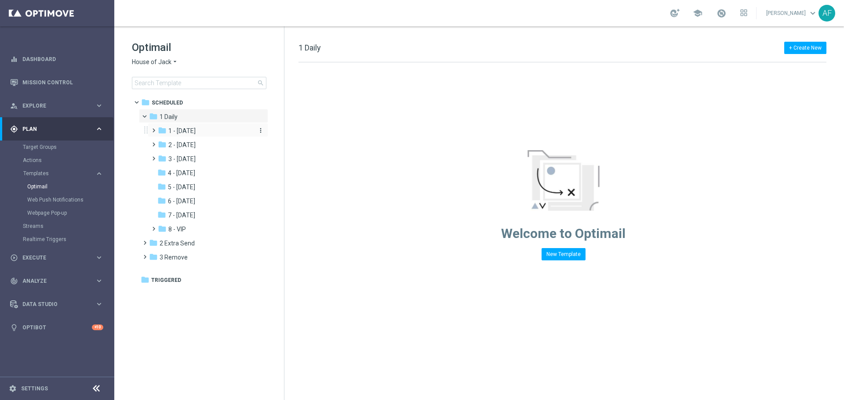
click at [183, 129] on span "1 - [DATE]" at bounding box center [181, 131] width 27 height 8
click at [196, 173] on span "2 - [DATE]" at bounding box center [181, 173] width 27 height 8
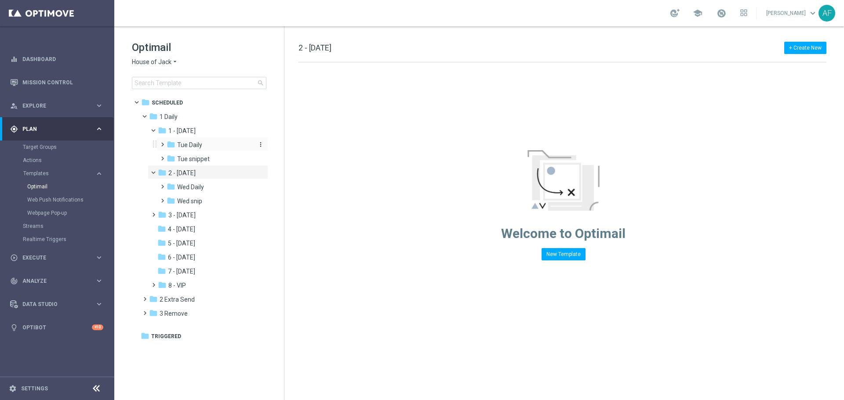
click at [197, 145] on span "Tue Daily" at bounding box center [189, 145] width 25 height 8
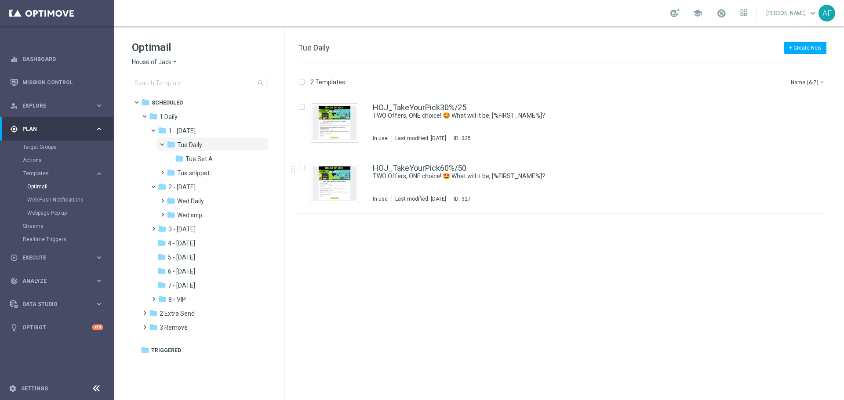
click at [172, 67] on div "Optimail House of Jack arrow_drop_down × House of Jack search" at bounding box center [208, 64] width 152 height 49
click at [171, 65] on icon "arrow_drop_down" at bounding box center [174, 62] width 7 height 8
click at [172, 101] on div "Casino-Mate" at bounding box center [165, 103] width 66 height 11
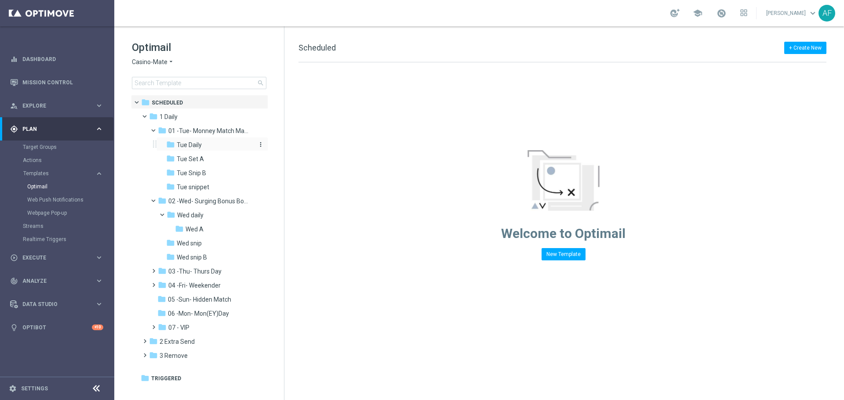
click at [200, 146] on span "Tue Daily" at bounding box center [189, 145] width 25 height 8
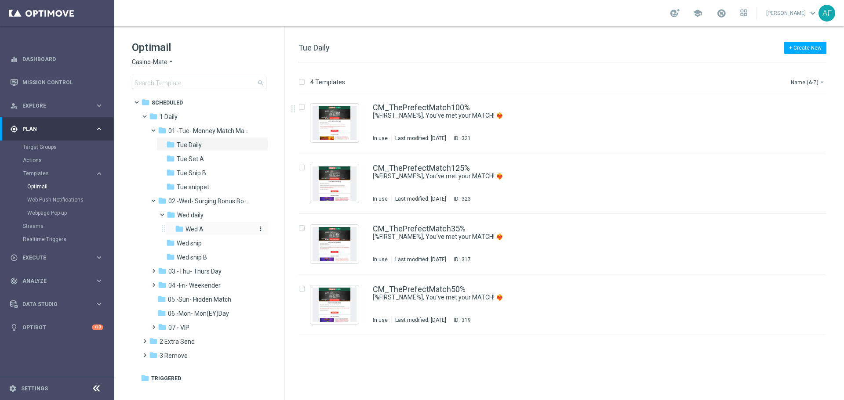
click at [207, 225] on div "folder Wed A" at bounding box center [214, 230] width 79 height 10
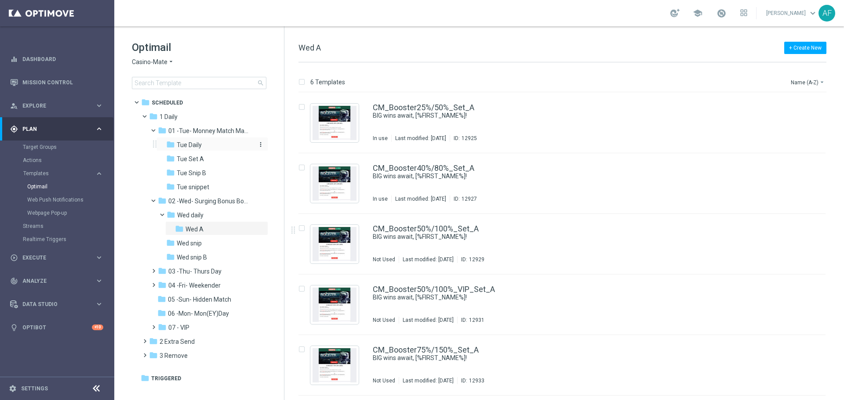
click at [185, 144] on span "Tue Daily" at bounding box center [189, 145] width 25 height 8
